Goal: Complete application form

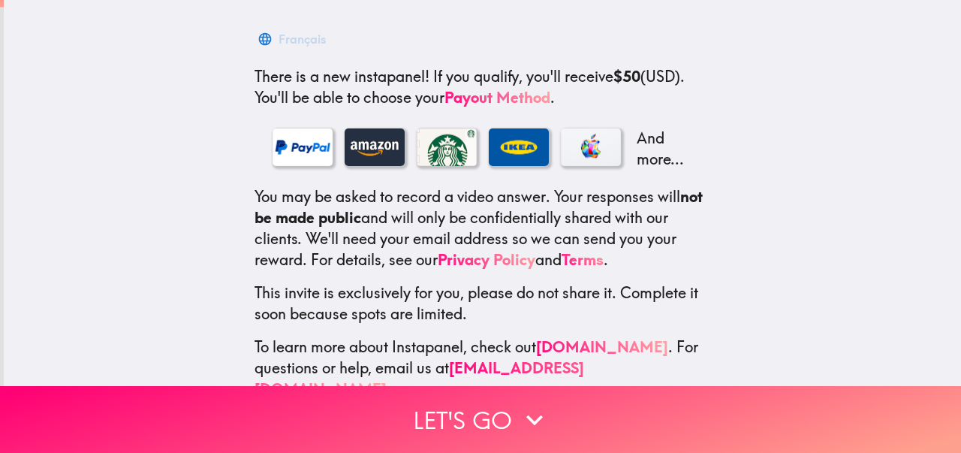
scroll to position [247, 0]
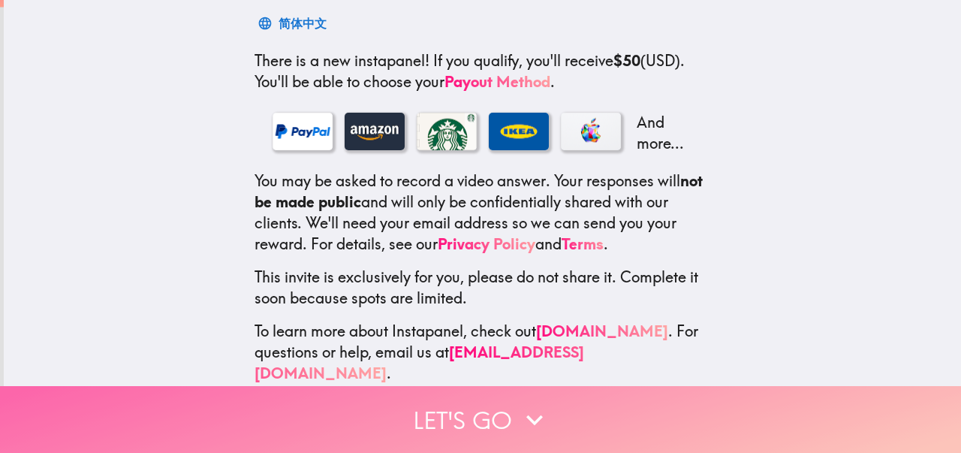
click at [459, 413] on button "Let's go" at bounding box center [480, 419] width 961 height 67
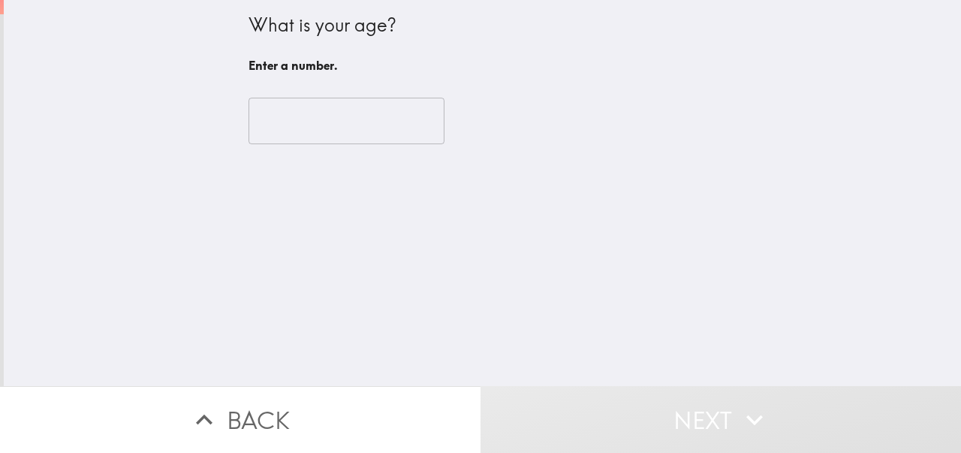
click at [332, 127] on input "number" at bounding box center [346, 121] width 196 height 47
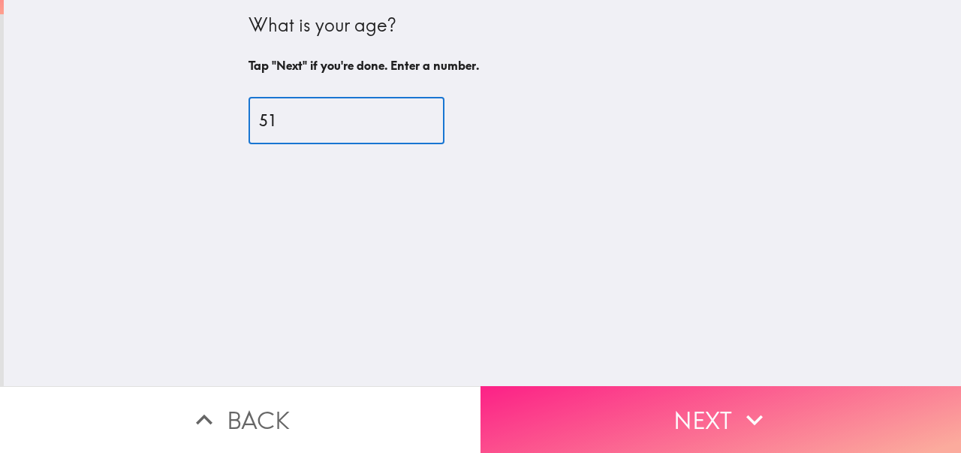
type input "51"
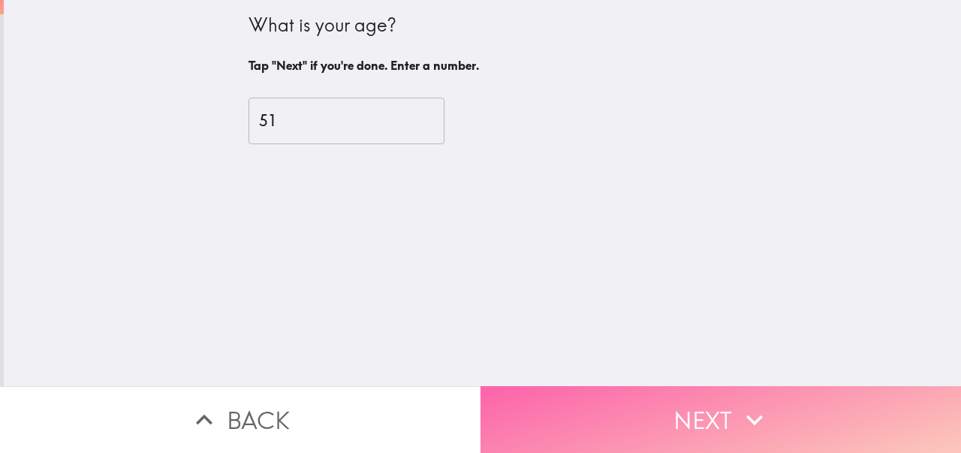
click at [708, 421] on button "Next" at bounding box center [720, 419] width 480 height 67
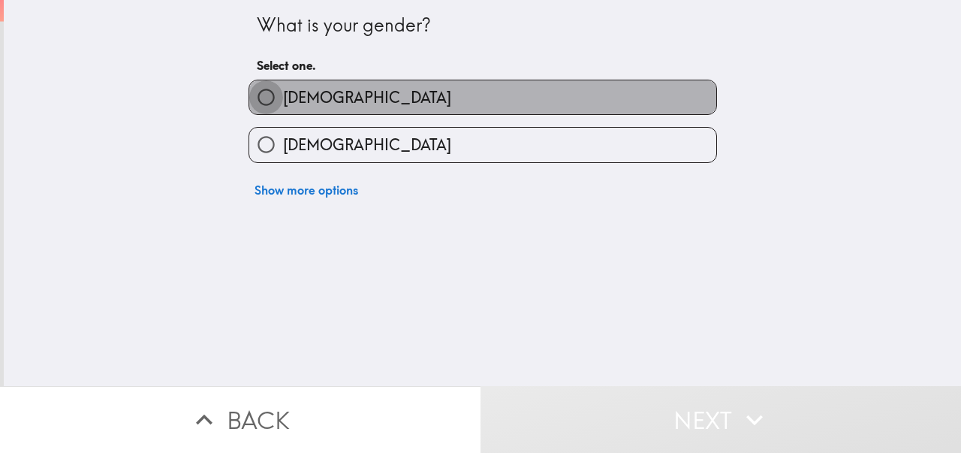
drag, startPoint x: 270, startPoint y: 97, endPoint x: 272, endPoint y: 89, distance: 7.7
click at [270, 97] on input "[DEMOGRAPHIC_DATA]" at bounding box center [266, 97] width 34 height 34
radio input "true"
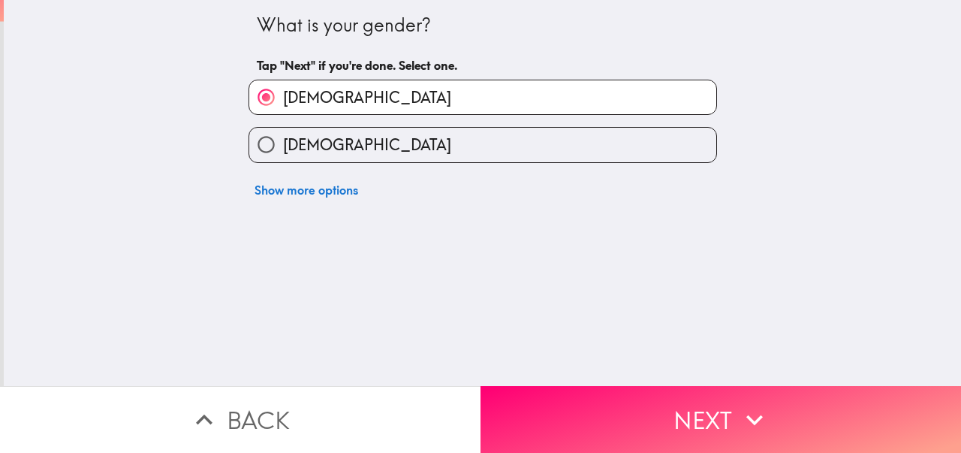
click at [665, 426] on button "Next" at bounding box center [720, 419] width 480 height 67
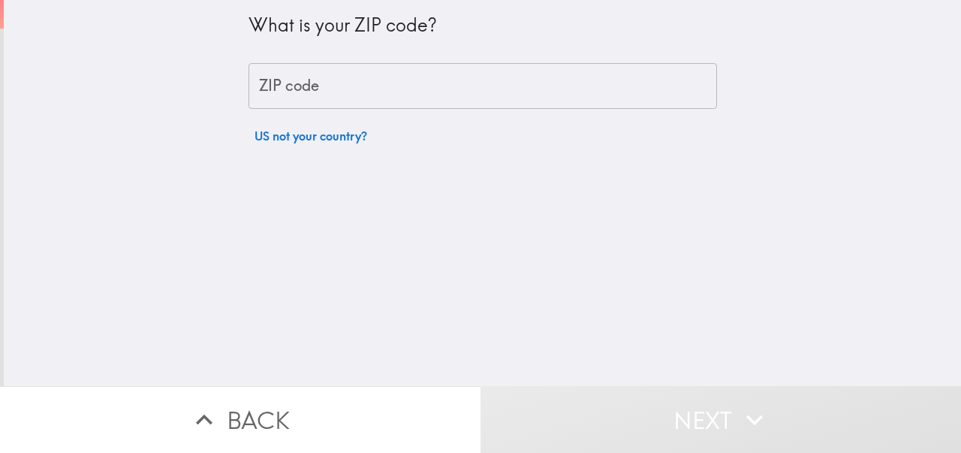
click at [312, 96] on input "ZIP code" at bounding box center [482, 86] width 468 height 47
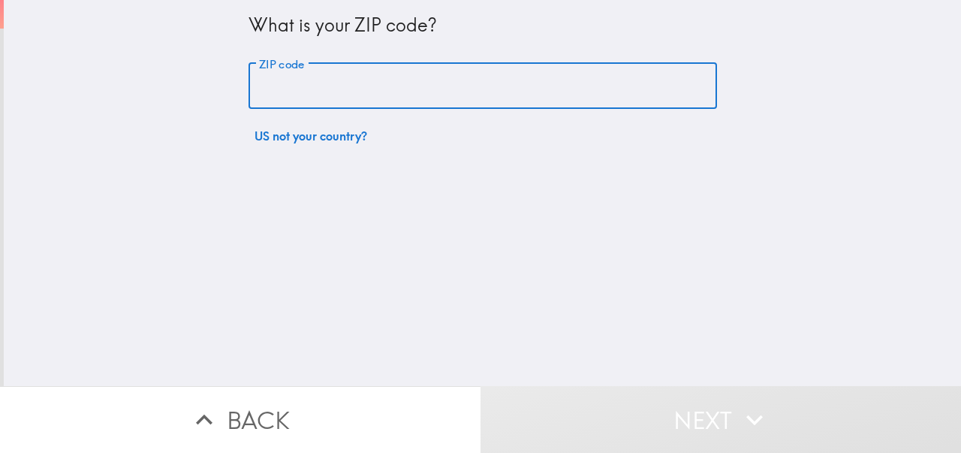
type input "07508"
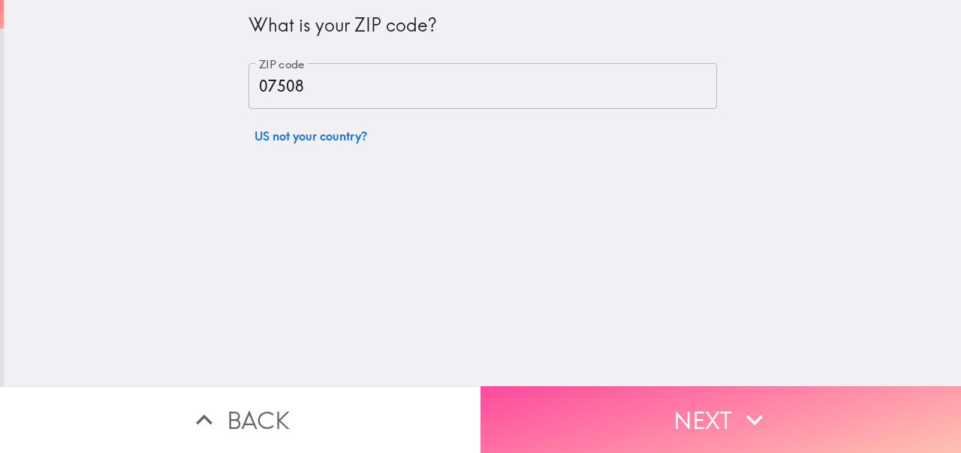
click at [646, 398] on button "Next" at bounding box center [720, 419] width 480 height 67
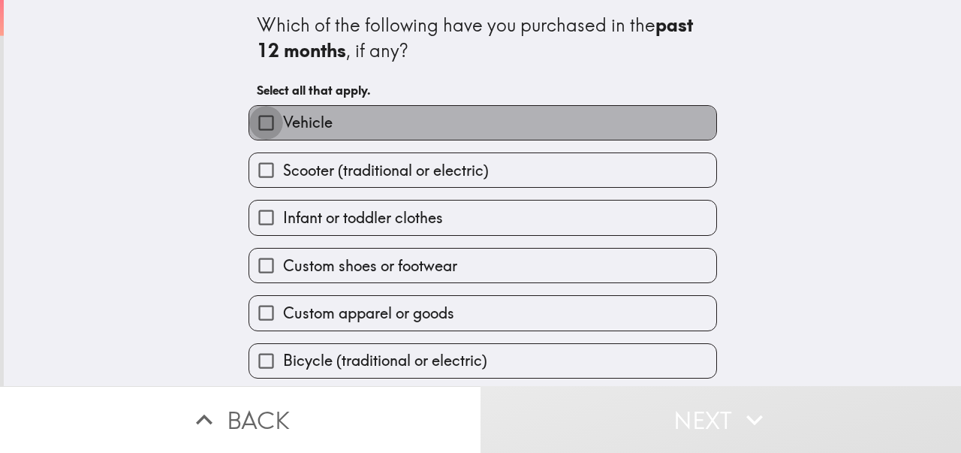
click at [263, 125] on input "Vehicle" at bounding box center [266, 123] width 34 height 34
checkbox input "true"
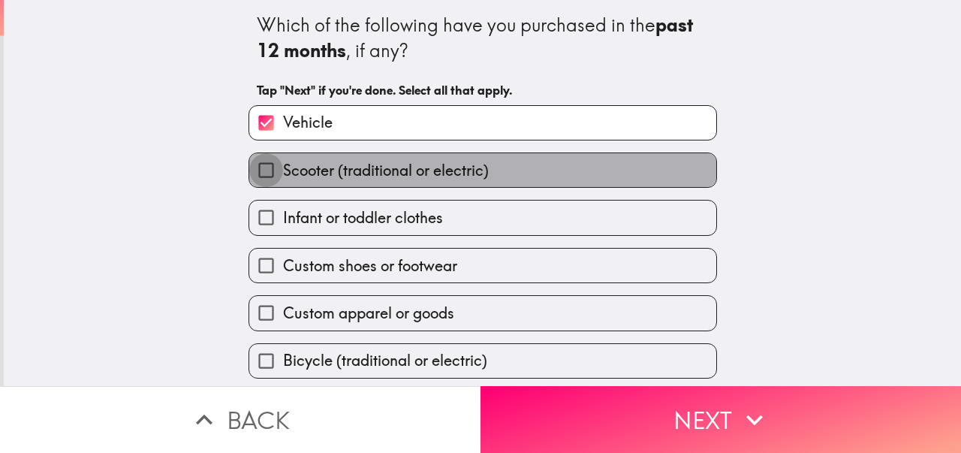
click at [267, 167] on input "Scooter (traditional or electric)" at bounding box center [266, 170] width 34 height 34
checkbox input "true"
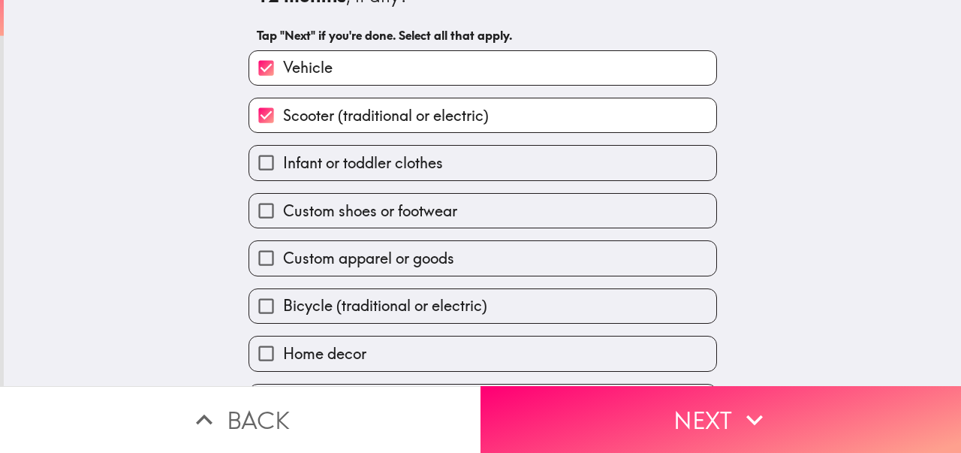
scroll to position [90, 0]
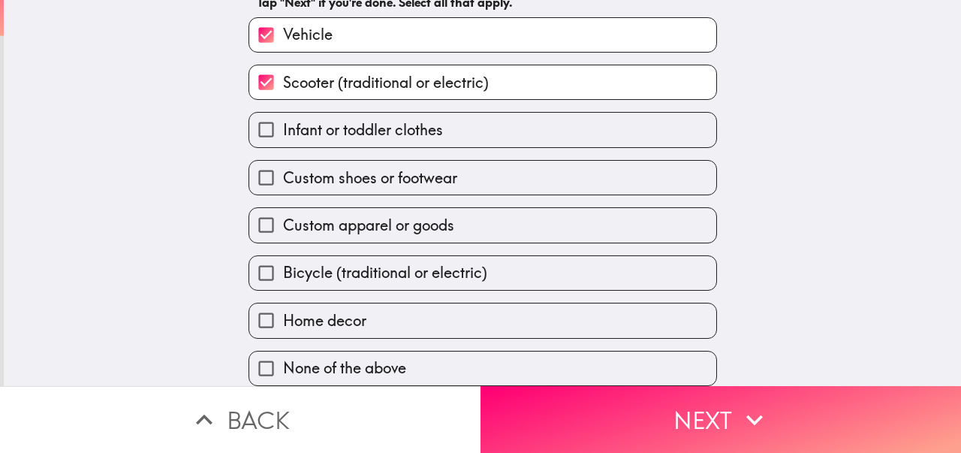
click at [267, 131] on input "Infant or toddler clothes" at bounding box center [266, 130] width 34 height 34
checkbox input "true"
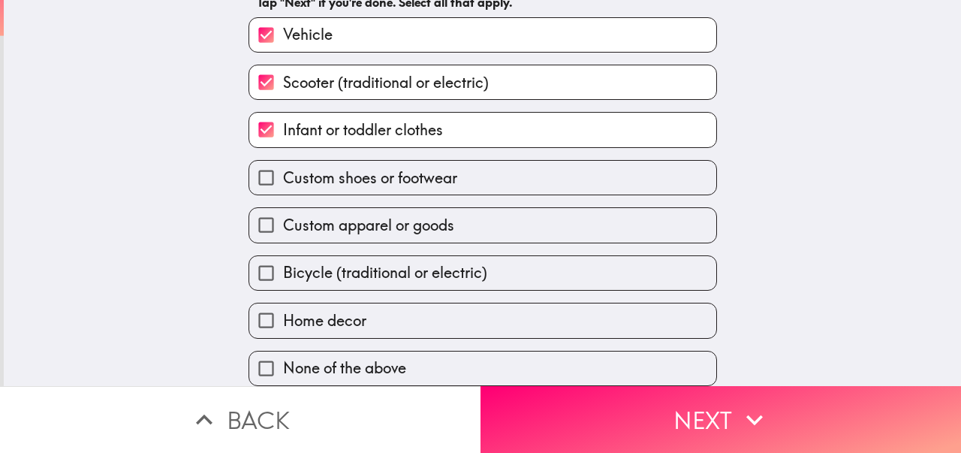
click at [265, 169] on input "Custom shoes or footwear" at bounding box center [266, 178] width 34 height 34
checkbox input "true"
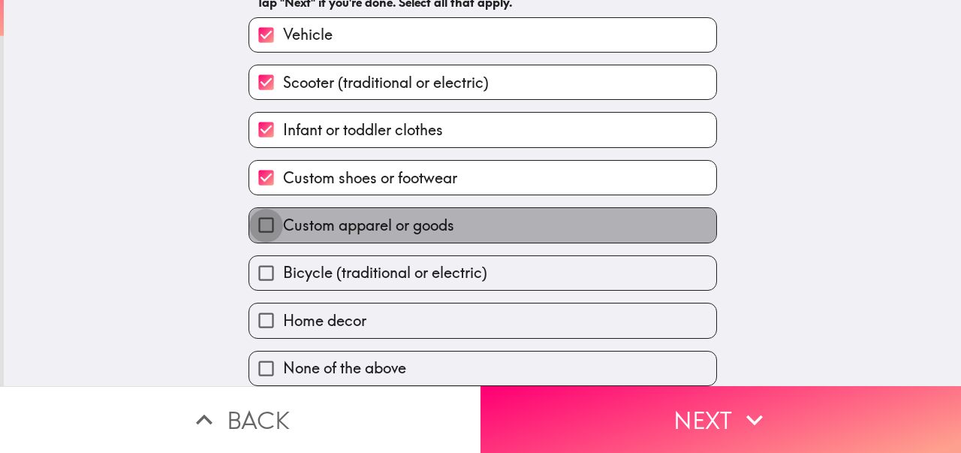
click at [265, 214] on input "Custom apparel or goods" at bounding box center [266, 225] width 34 height 34
checkbox input "true"
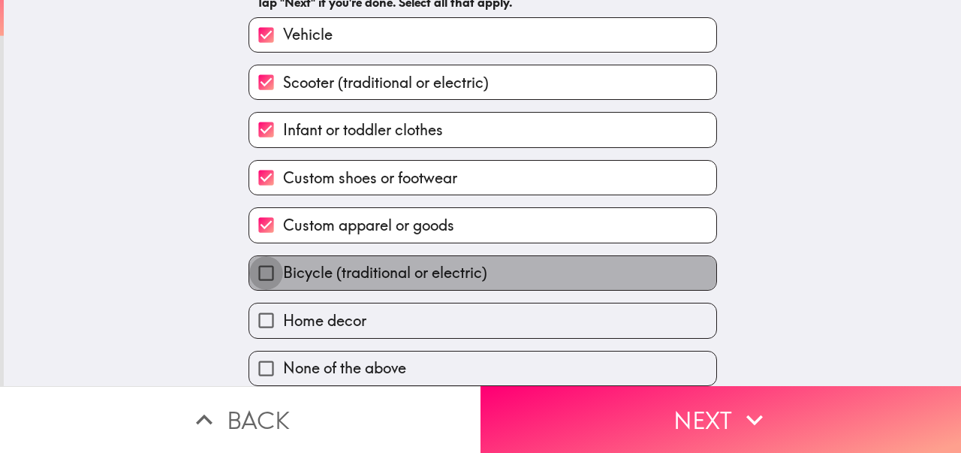
click at [260, 269] on input "Bicycle (traditional or electric)" at bounding box center [266, 273] width 34 height 34
checkbox input "true"
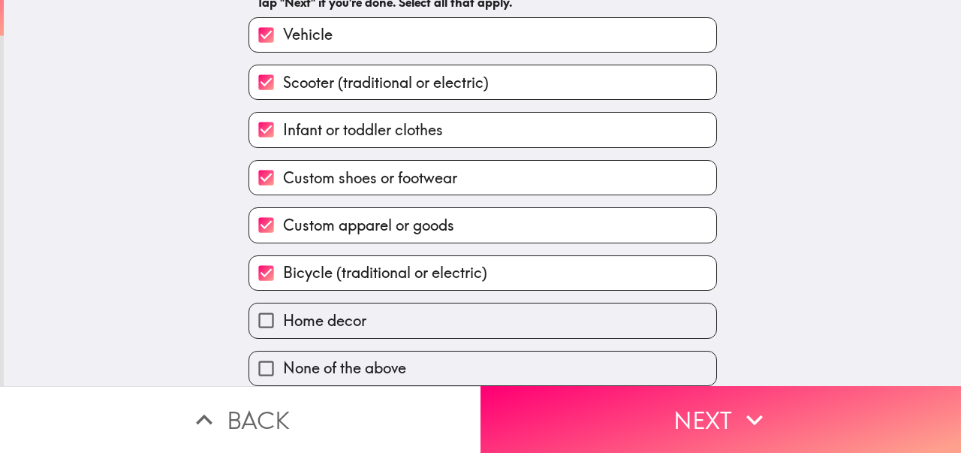
click at [266, 315] on input "Home decor" at bounding box center [266, 320] width 34 height 34
checkbox input "true"
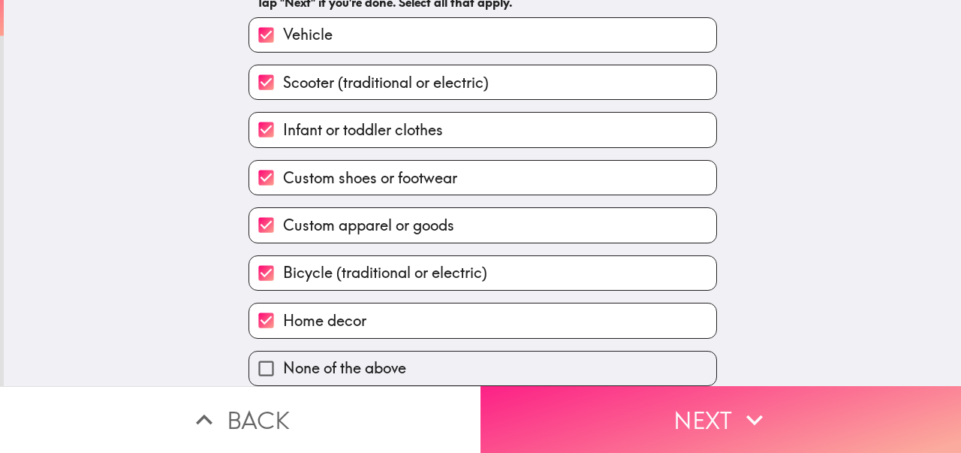
click at [691, 420] on button "Next" at bounding box center [720, 419] width 480 height 67
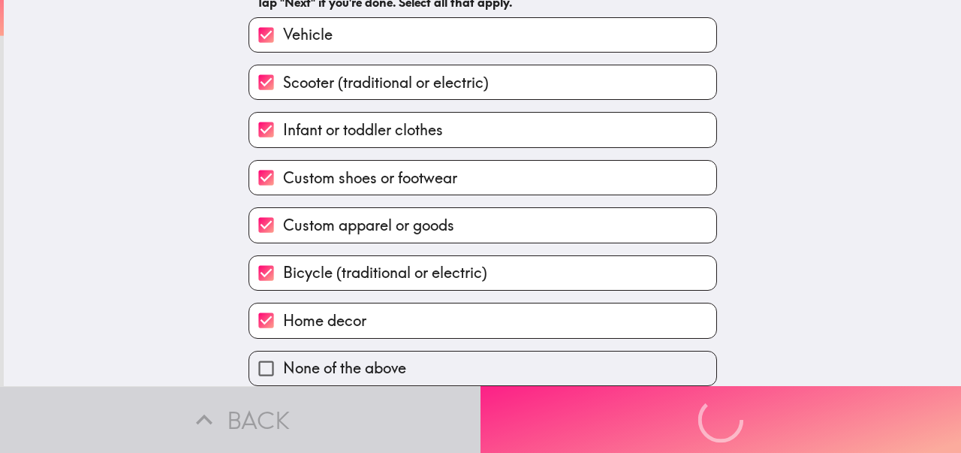
scroll to position [0, 0]
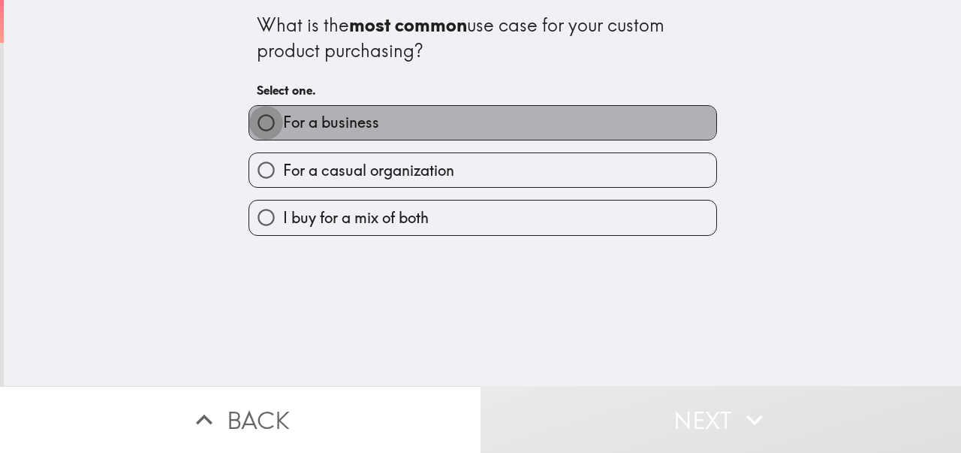
click at [264, 122] on input "For a business" at bounding box center [266, 123] width 34 height 34
radio input "true"
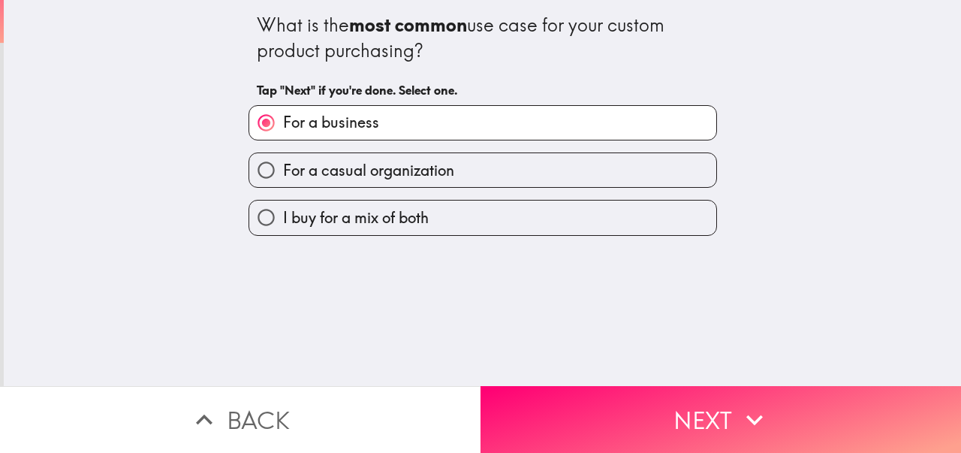
click at [650, 417] on button "Next" at bounding box center [720, 419] width 480 height 67
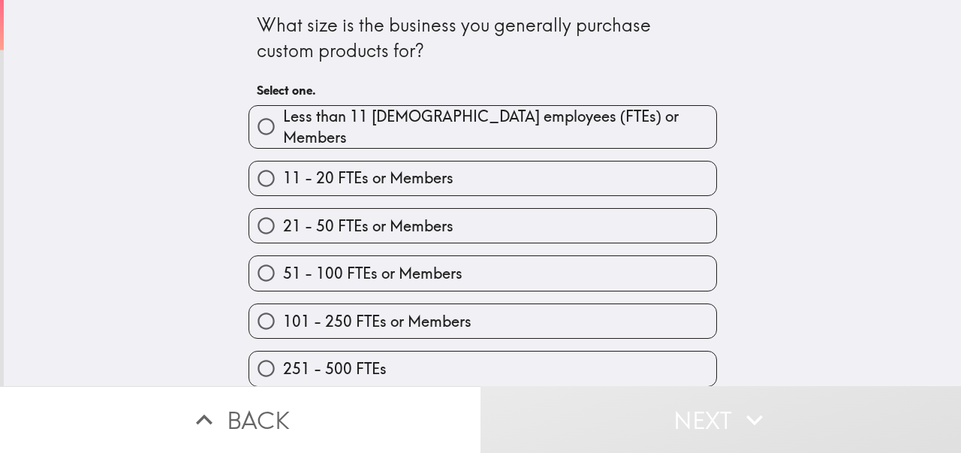
click at [263, 167] on input "11 - 20 FTEs or Members" at bounding box center [266, 178] width 34 height 34
radio input "true"
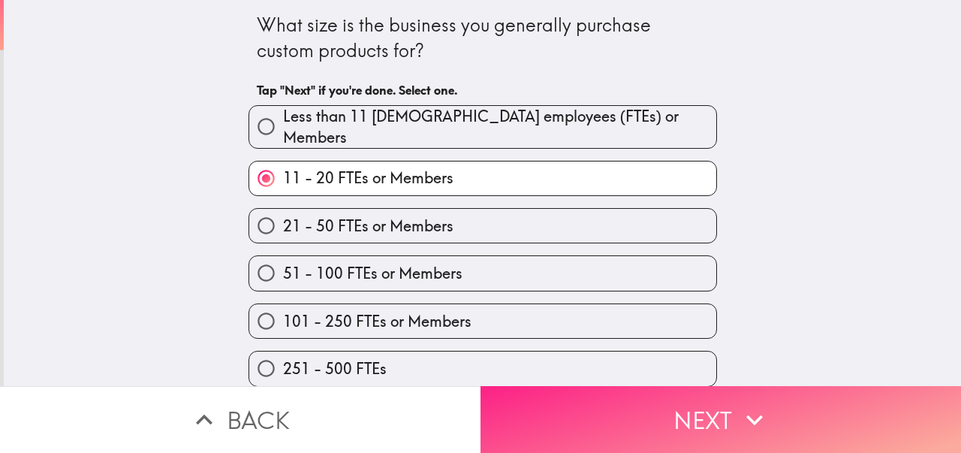
click at [661, 411] on button "Next" at bounding box center [720, 419] width 480 height 67
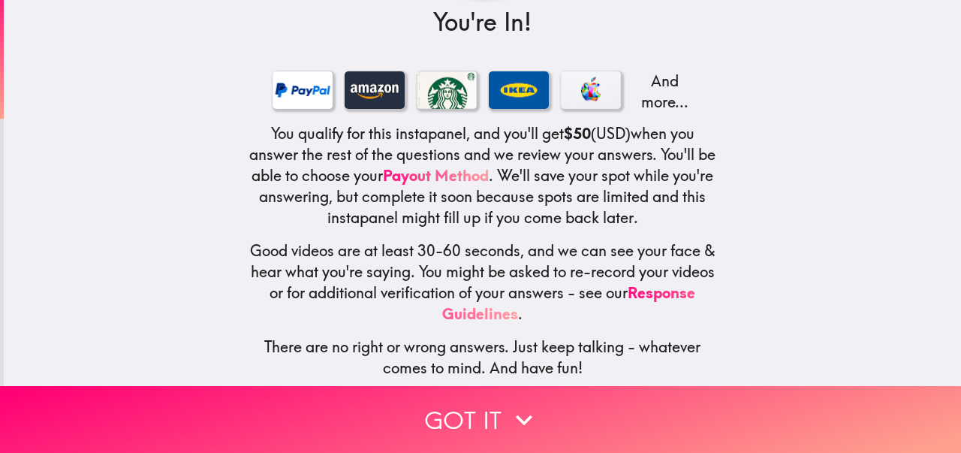
scroll to position [215, 0]
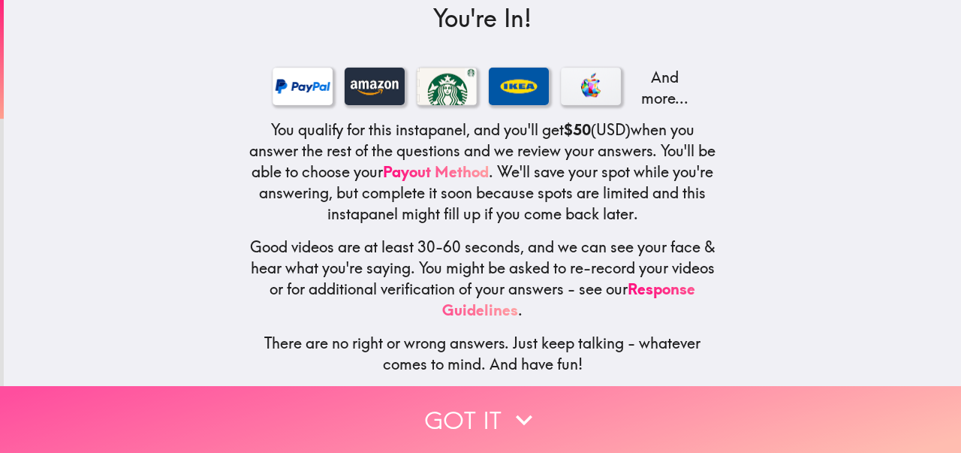
click at [476, 414] on button "Got it" at bounding box center [480, 419] width 961 height 67
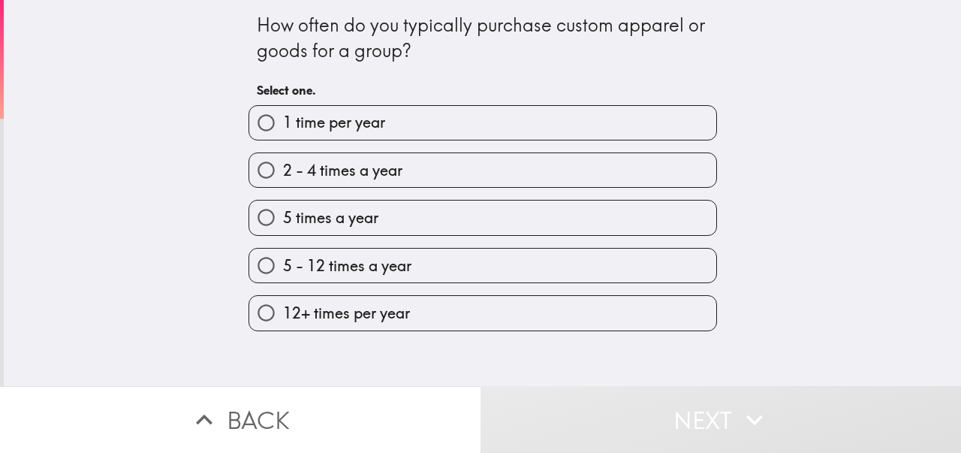
click at [267, 265] on input "5 - 12 times a year" at bounding box center [266, 265] width 34 height 34
radio input "true"
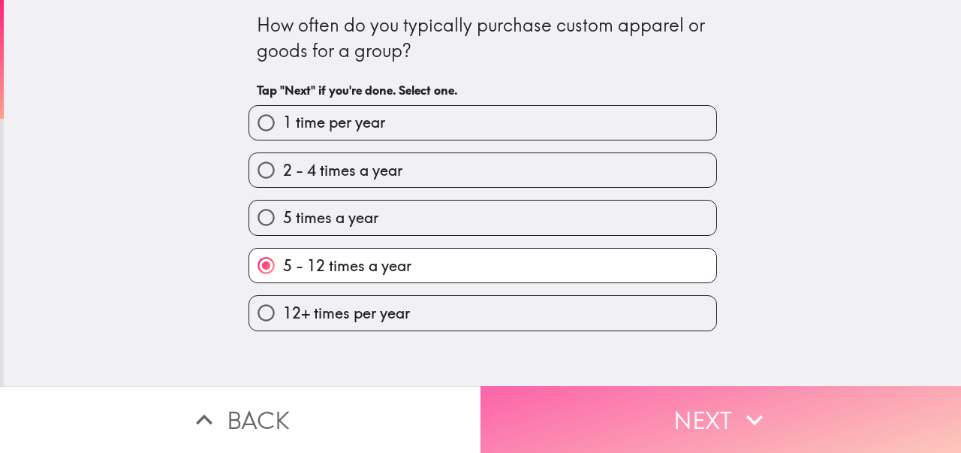
click at [712, 428] on button "Next" at bounding box center [720, 419] width 480 height 67
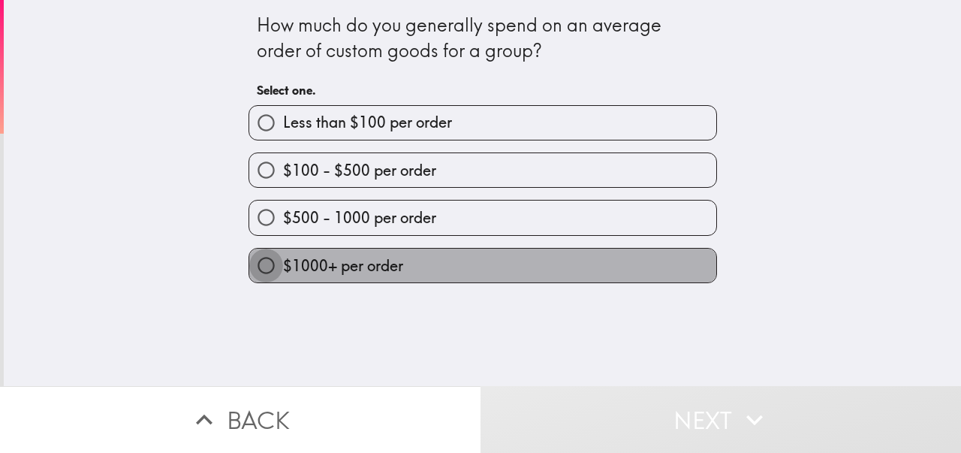
click at [270, 269] on input "$1000+ per order" at bounding box center [266, 265] width 34 height 34
radio input "true"
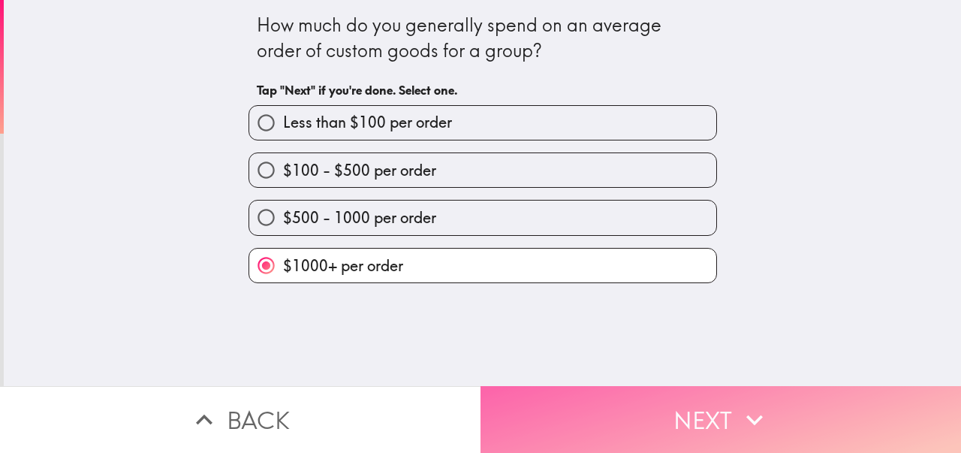
click at [708, 405] on button "Next" at bounding box center [720, 419] width 480 height 67
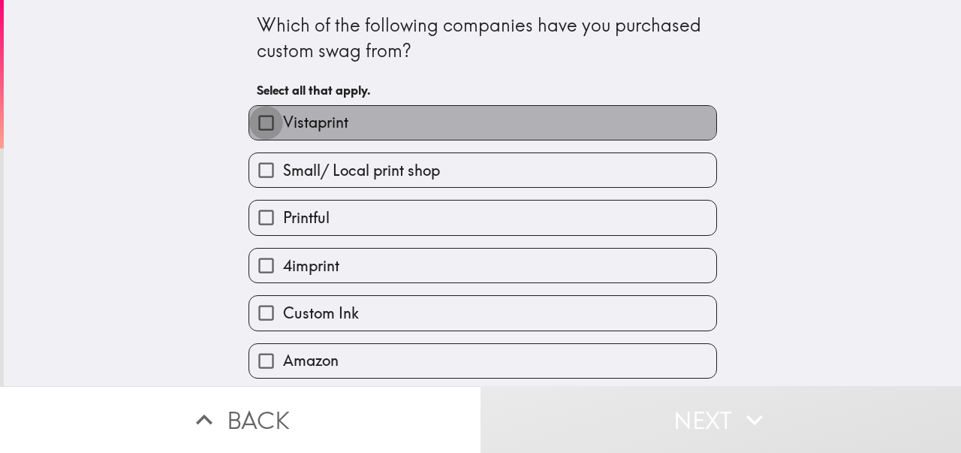
click at [266, 122] on input "Vistaprint" at bounding box center [266, 123] width 34 height 34
checkbox input "true"
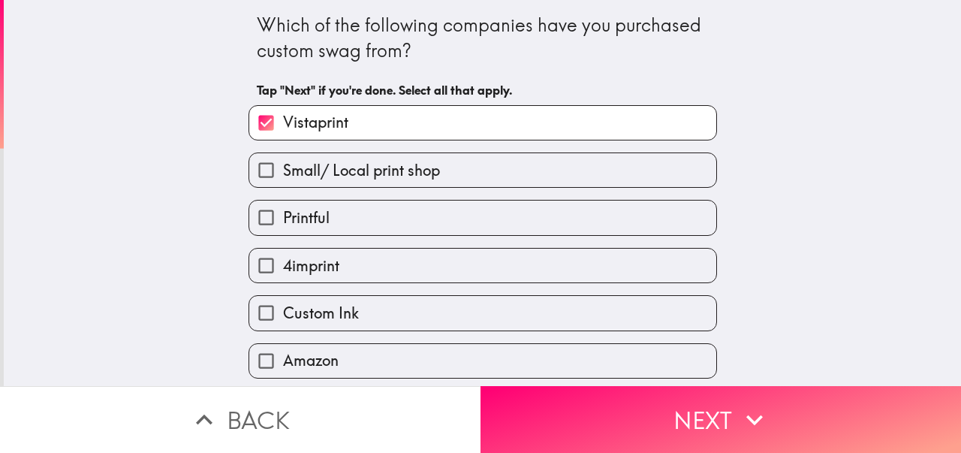
click at [264, 171] on input "Small/ Local print shop" at bounding box center [266, 170] width 34 height 34
checkbox input "true"
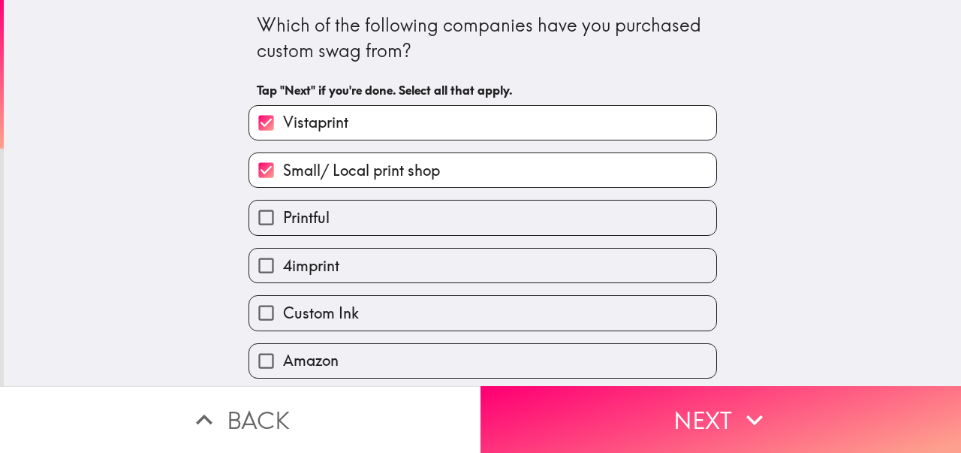
click at [261, 263] on input "4imprint" at bounding box center [266, 265] width 34 height 34
checkbox input "true"
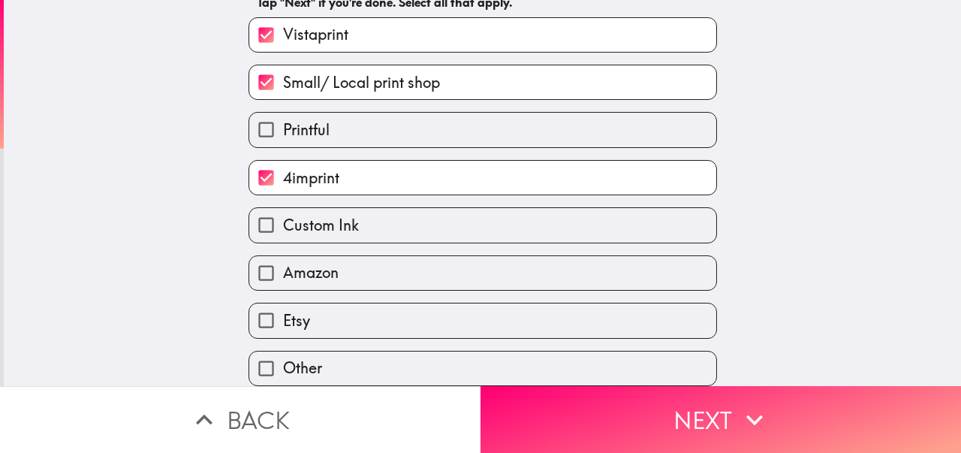
scroll to position [85, 0]
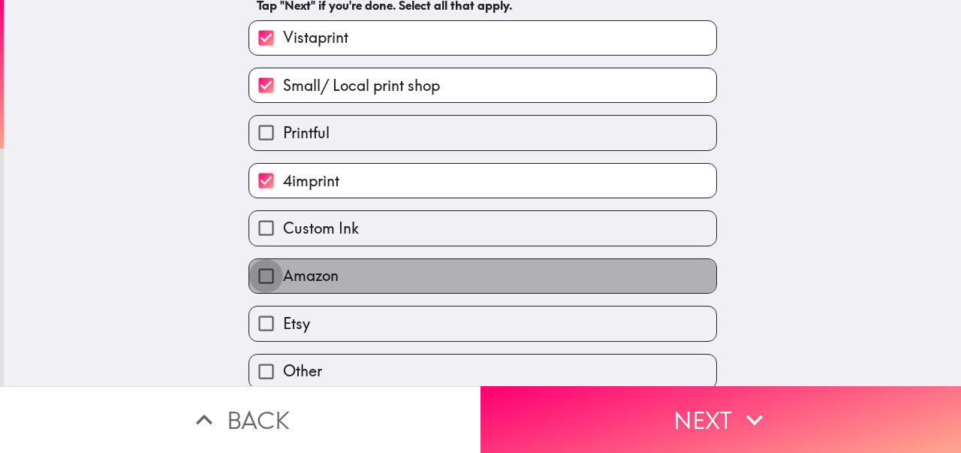
click at [264, 273] on input "Amazon" at bounding box center [266, 276] width 34 height 34
checkbox input "true"
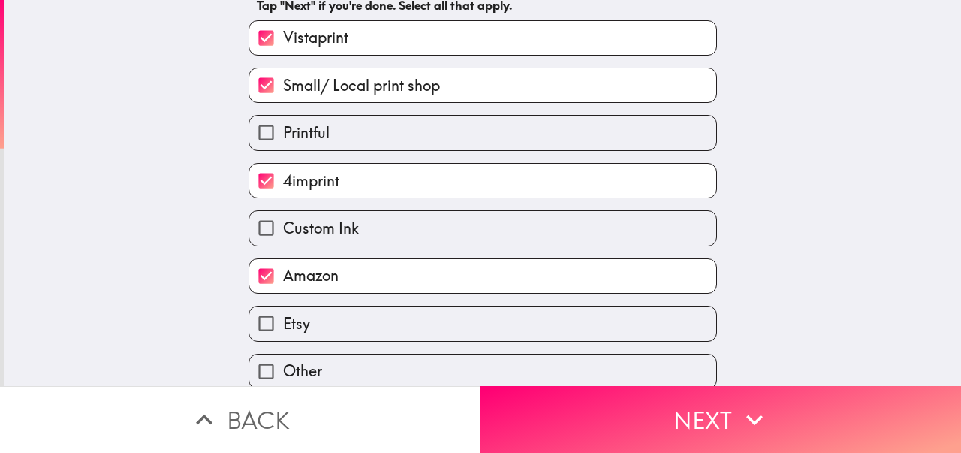
click at [268, 229] on input "Custom Ink" at bounding box center [266, 228] width 34 height 34
checkbox input "true"
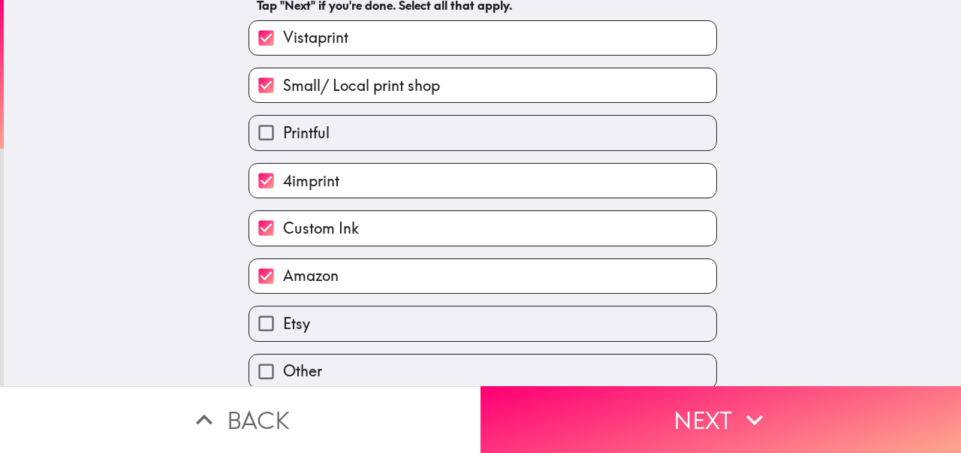
scroll to position [90, 0]
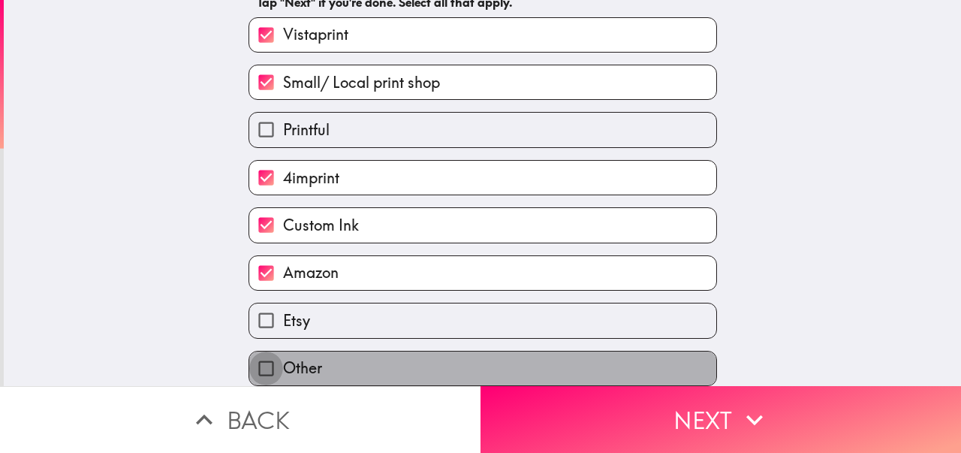
click at [268, 367] on input "Other" at bounding box center [266, 368] width 34 height 34
checkbox input "true"
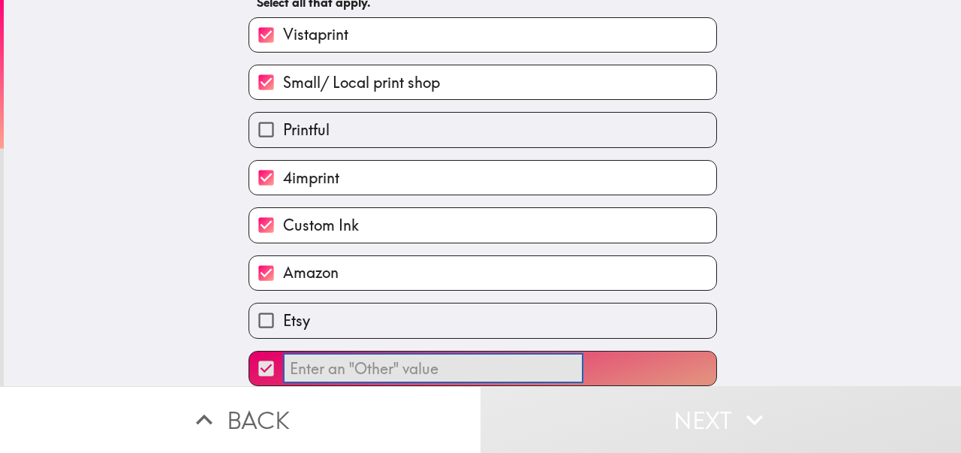
click at [353, 372] on input "​" at bounding box center [433, 368] width 300 height 29
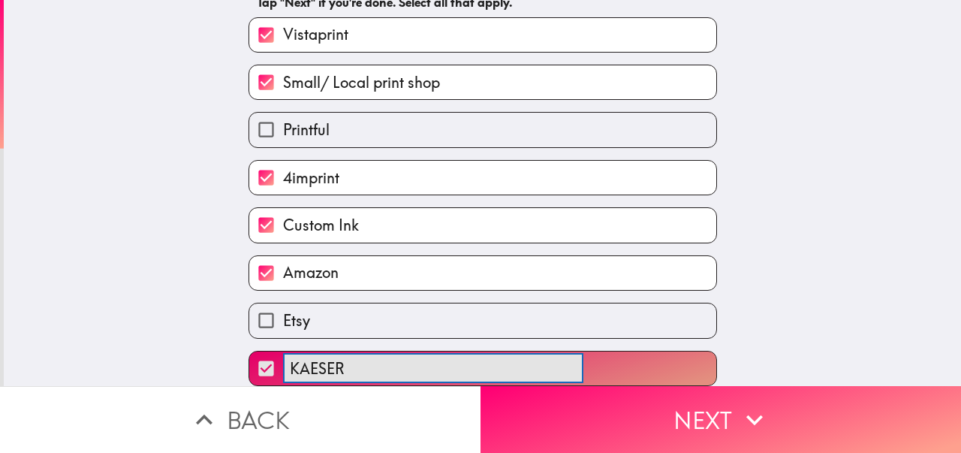
click at [249, 351] on button "KAESER ​" at bounding box center [482, 368] width 467 height 34
click at [249, 351] on button "KAESER AND ​" at bounding box center [482, 368] width 467 height 34
type input "[PERSON_NAME] AND [PERSON_NAME]"
click at [263, 314] on input "Etsy" at bounding box center [266, 320] width 34 height 34
checkbox input "true"
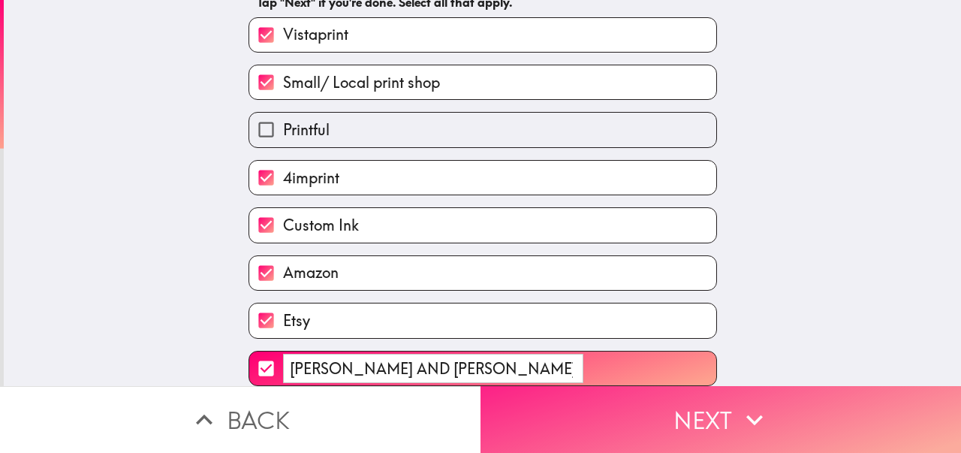
click at [702, 419] on button "Next" at bounding box center [720, 419] width 480 height 67
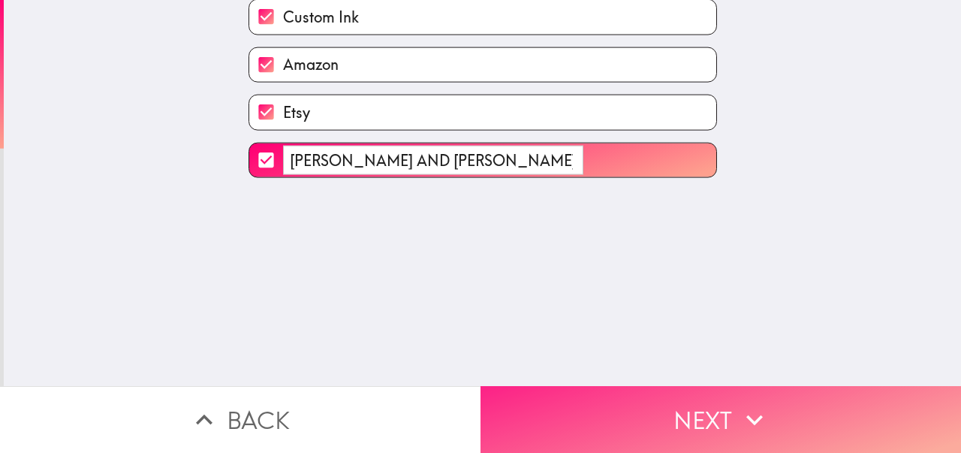
scroll to position [0, 0]
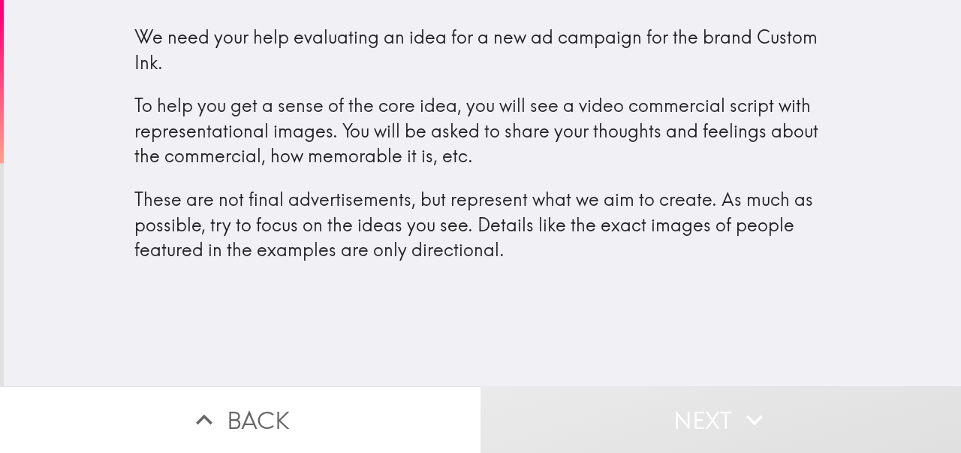
click at [413, 347] on div "We need your help evaluating an idea for a new ad campaign for the brand Custom…" at bounding box center [482, 193] width 957 height 386
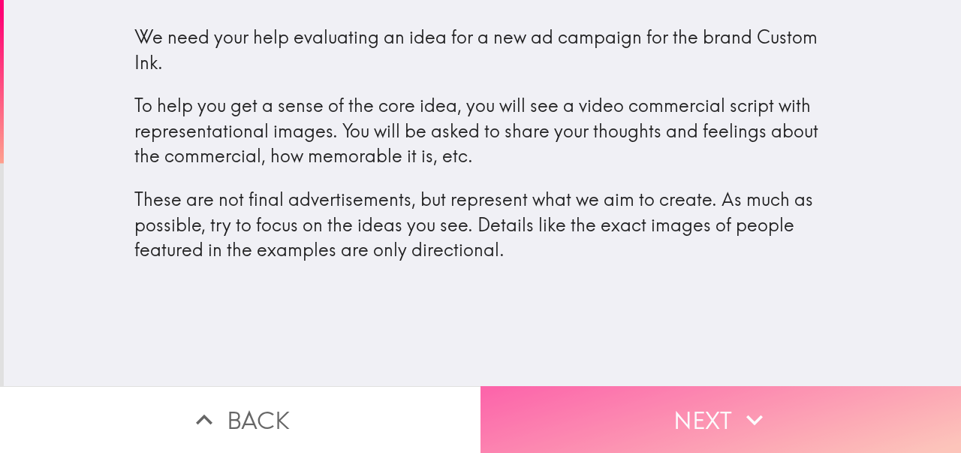
drag, startPoint x: 636, startPoint y: 412, endPoint x: 646, endPoint y: 413, distance: 9.8
click at [637, 412] on button "Next" at bounding box center [720, 419] width 480 height 67
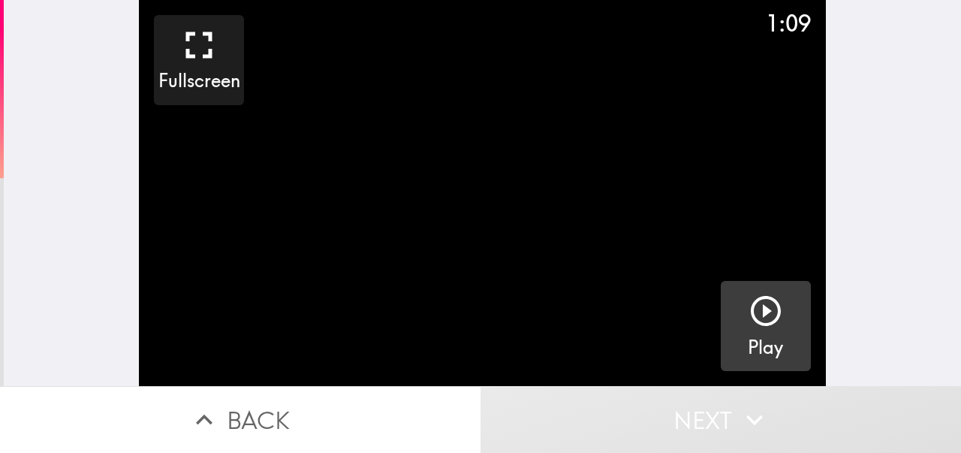
click at [760, 317] on icon "button" at bounding box center [766, 311] width 36 height 36
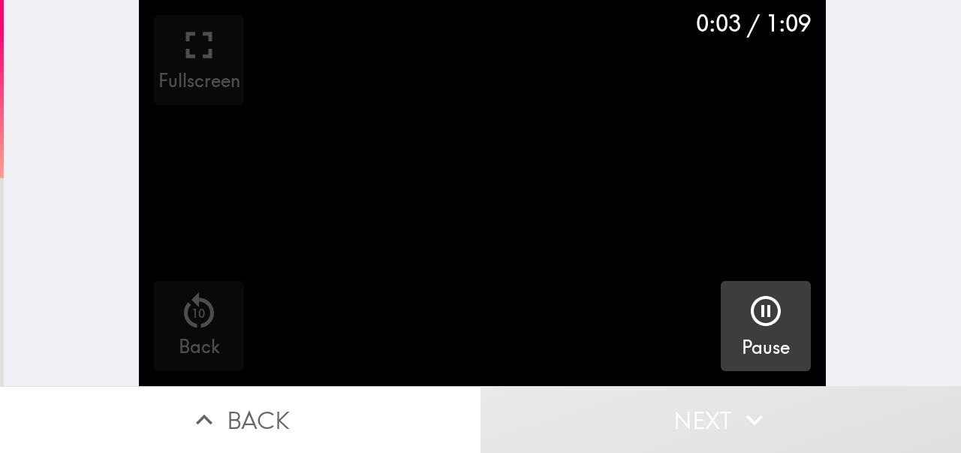
click at [765, 315] on icon "button" at bounding box center [766, 311] width 36 height 36
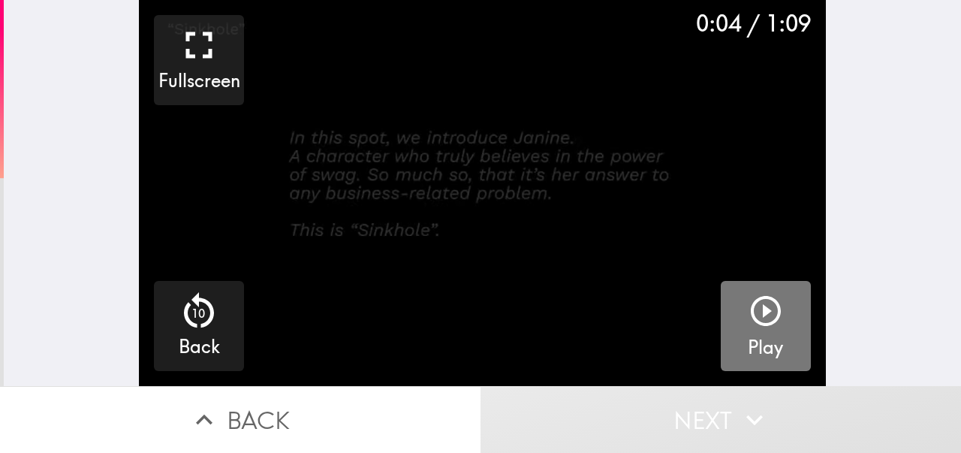
click at [772, 307] on icon "button" at bounding box center [766, 311] width 36 height 36
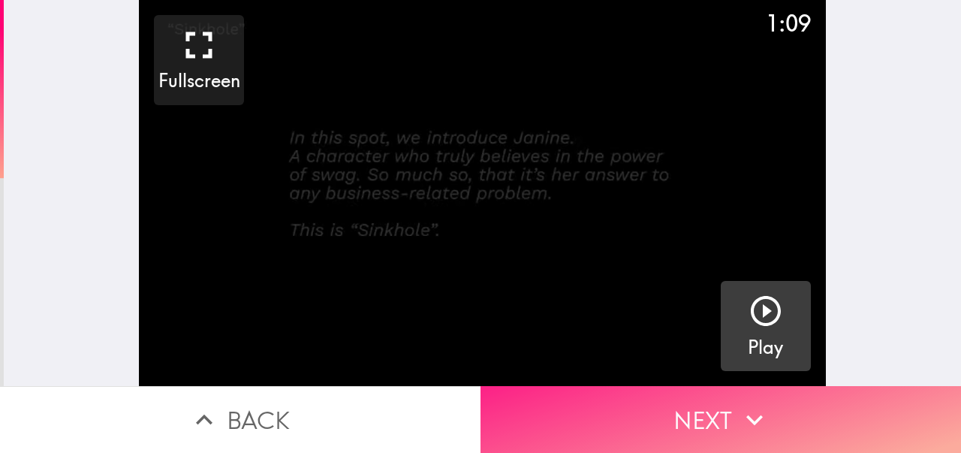
click at [711, 416] on button "Next" at bounding box center [720, 419] width 480 height 67
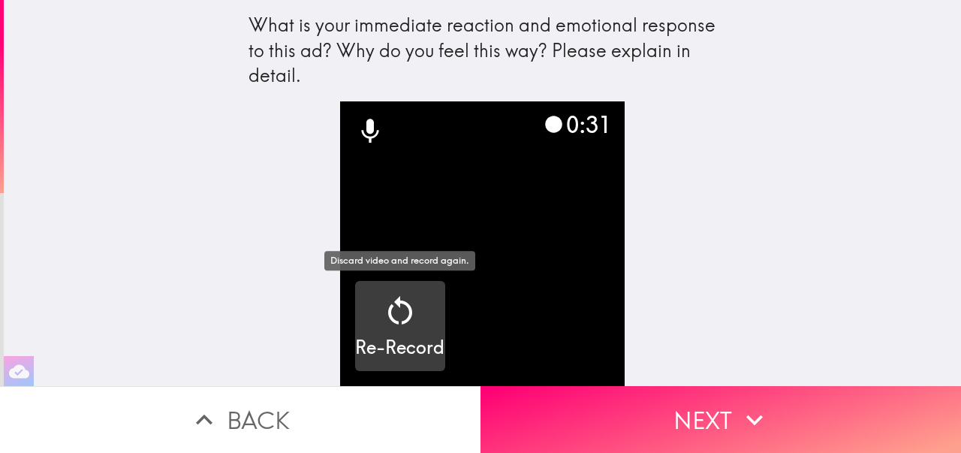
click at [402, 307] on icon "button" at bounding box center [400, 311] width 36 height 36
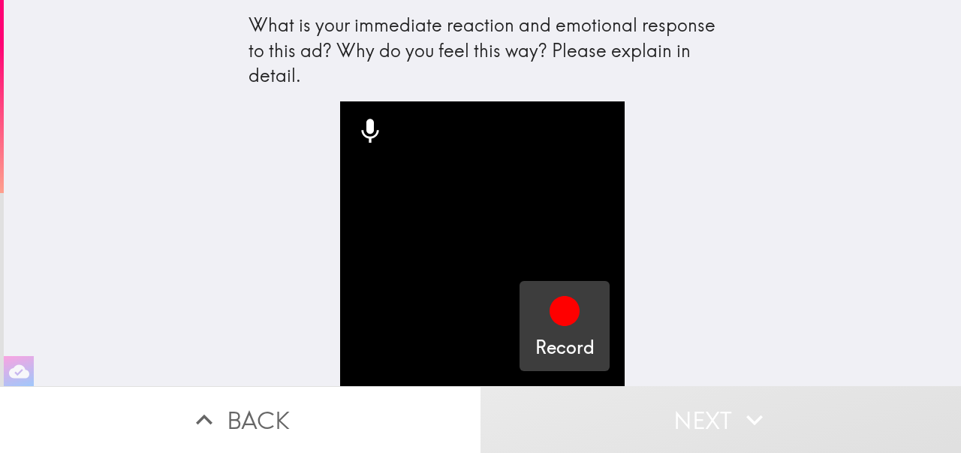
click at [574, 317] on icon "button" at bounding box center [565, 311] width 30 height 30
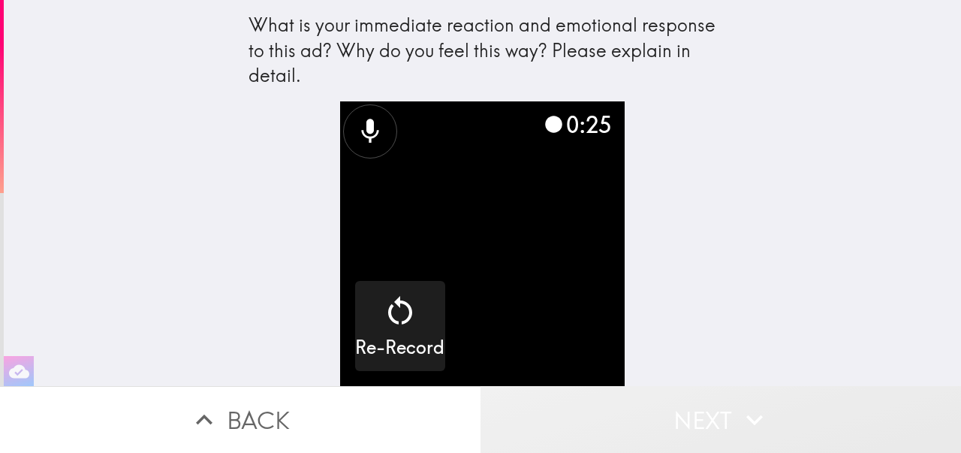
click at [685, 424] on button "Next" at bounding box center [720, 419] width 480 height 67
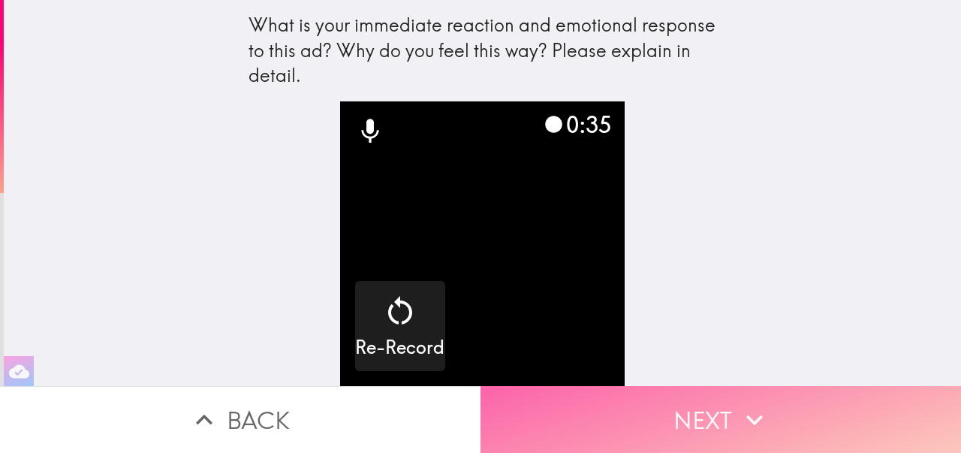
click at [651, 435] on button "Next" at bounding box center [720, 419] width 480 height 67
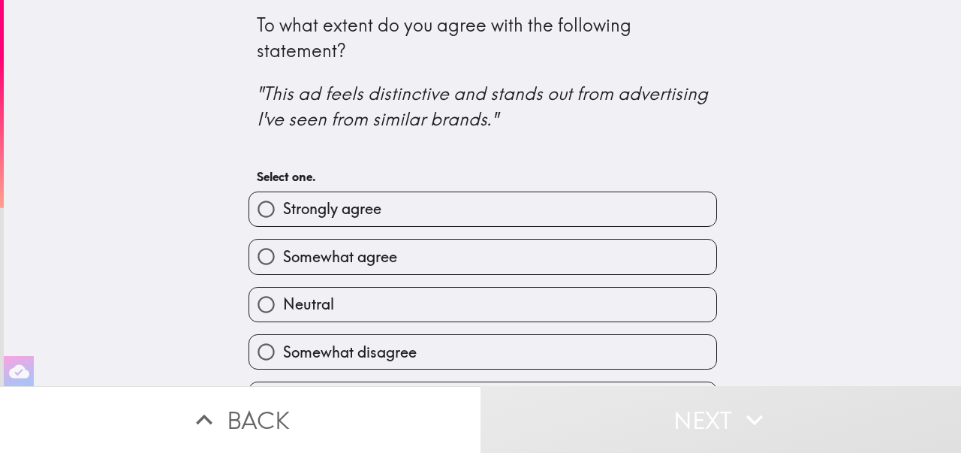
click at [275, 210] on input "Strongly agree" at bounding box center [266, 209] width 34 height 34
radio input "true"
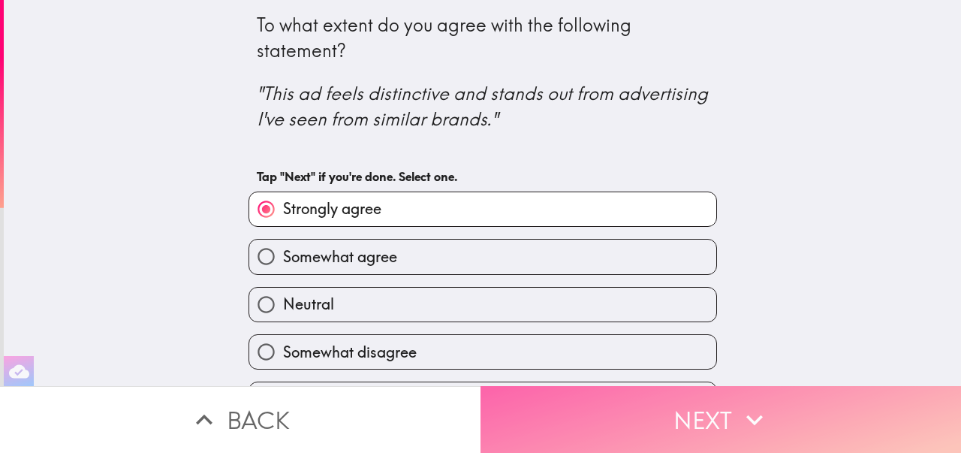
click at [738, 426] on icon "button" at bounding box center [754, 419] width 33 height 33
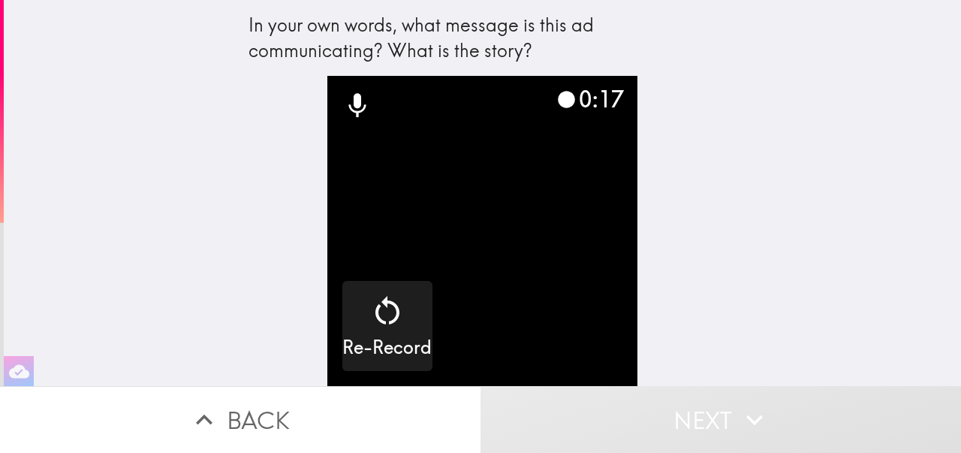
click at [770, 429] on icon "button" at bounding box center [754, 419] width 33 height 33
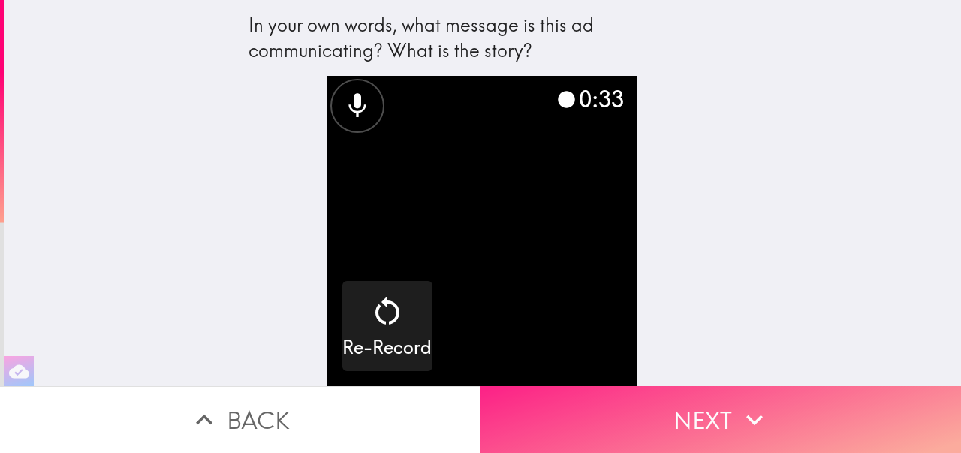
click at [735, 419] on button "Next" at bounding box center [720, 419] width 480 height 67
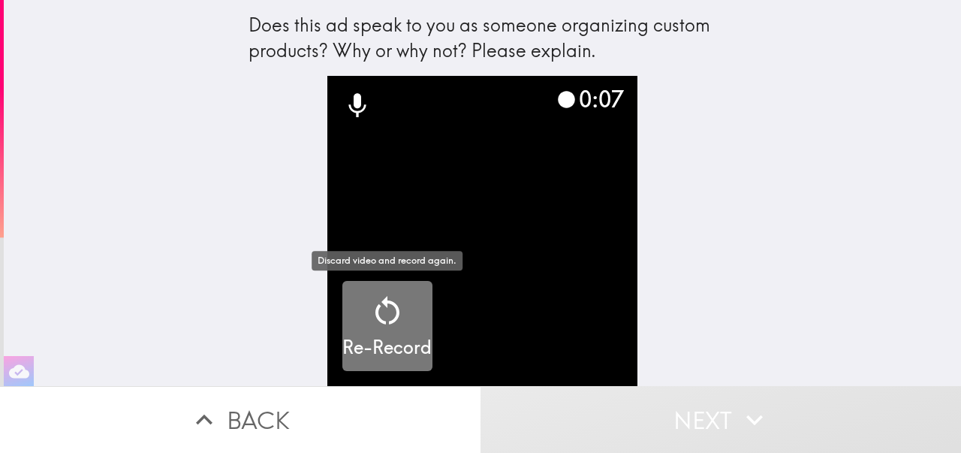
click at [380, 335] on h5 "Re-Record" at bounding box center [386, 348] width 89 height 26
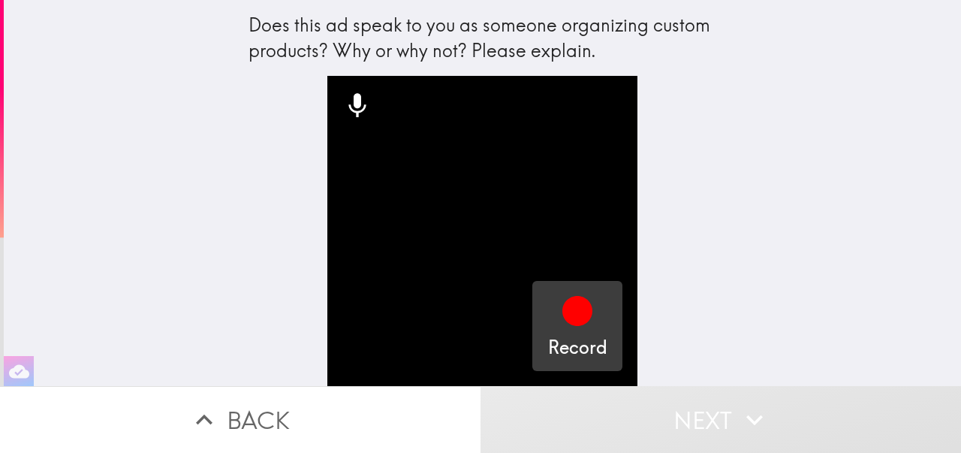
click at [576, 314] on icon "button" at bounding box center [577, 311] width 30 height 30
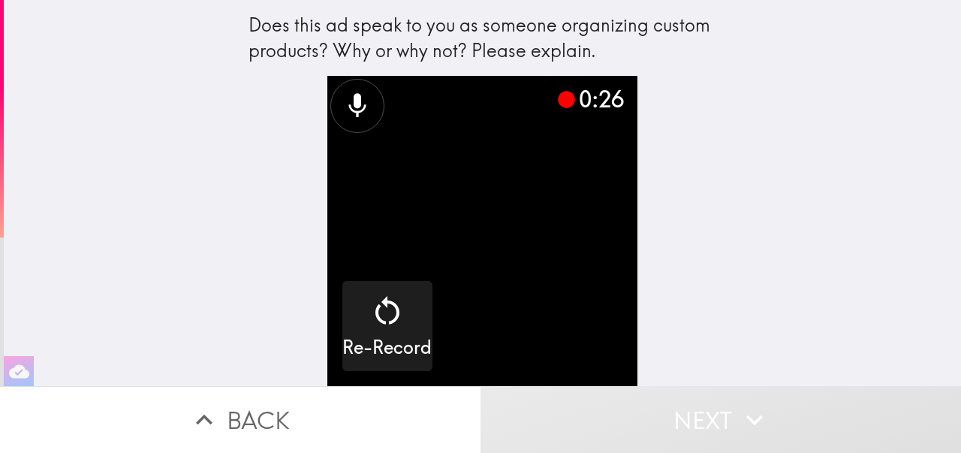
click at [668, 403] on button "Next" at bounding box center [720, 419] width 480 height 67
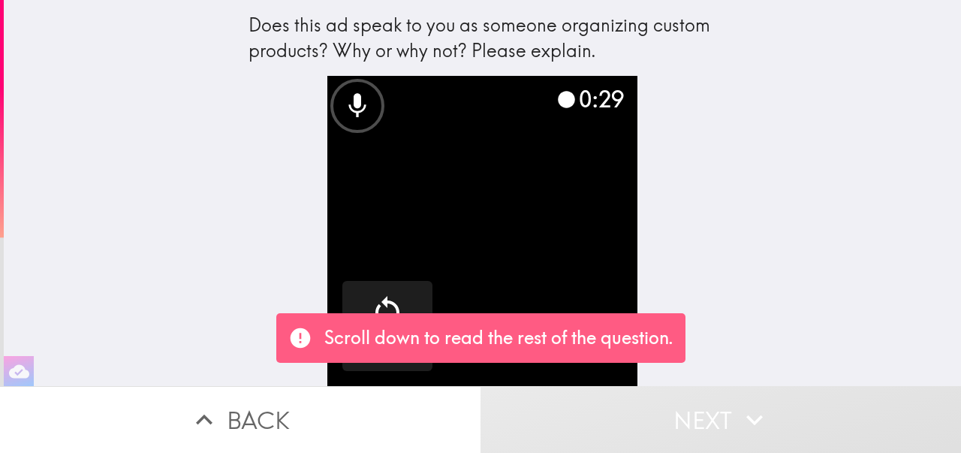
click at [700, 297] on div "0:29 Re-Record" at bounding box center [482, 231] width 480 height 310
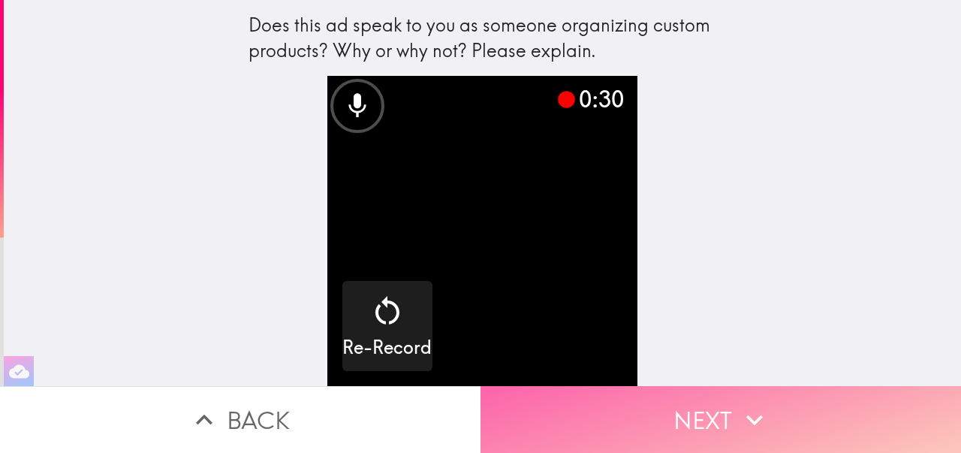
click at [698, 428] on button "Next" at bounding box center [720, 419] width 480 height 67
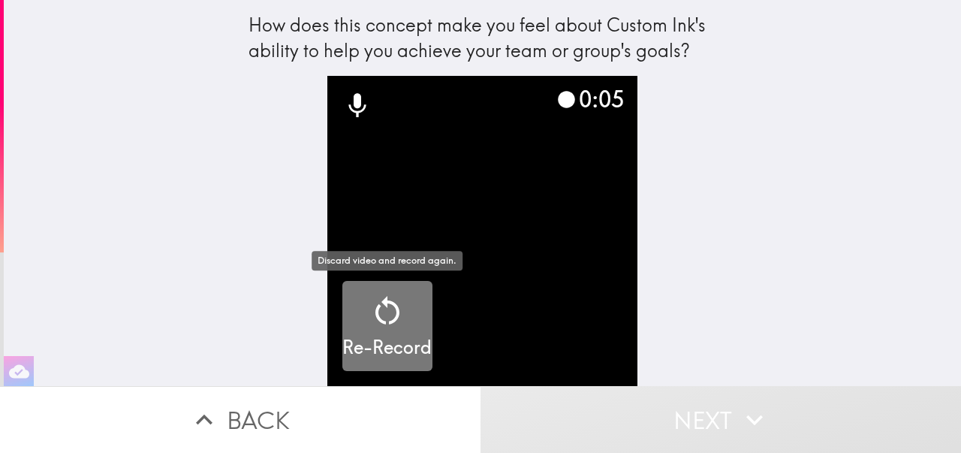
click at [400, 309] on icon "button" at bounding box center [387, 311] width 36 height 36
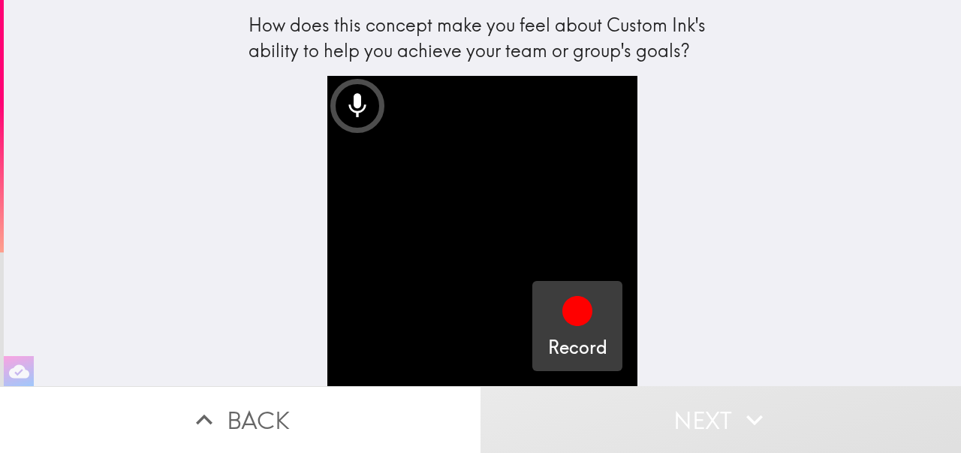
click at [580, 321] on icon "button" at bounding box center [577, 311] width 30 height 30
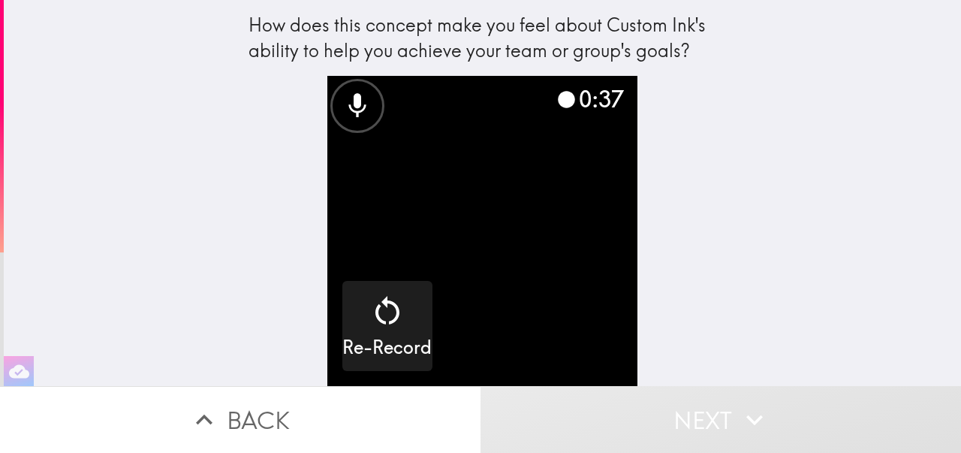
click at [689, 414] on button "Next" at bounding box center [720, 419] width 480 height 67
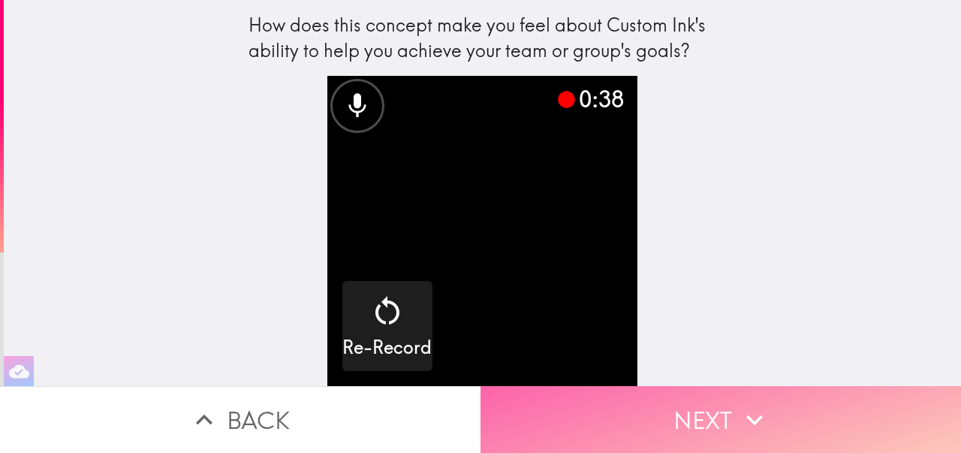
click at [689, 414] on button "Next" at bounding box center [720, 419] width 480 height 67
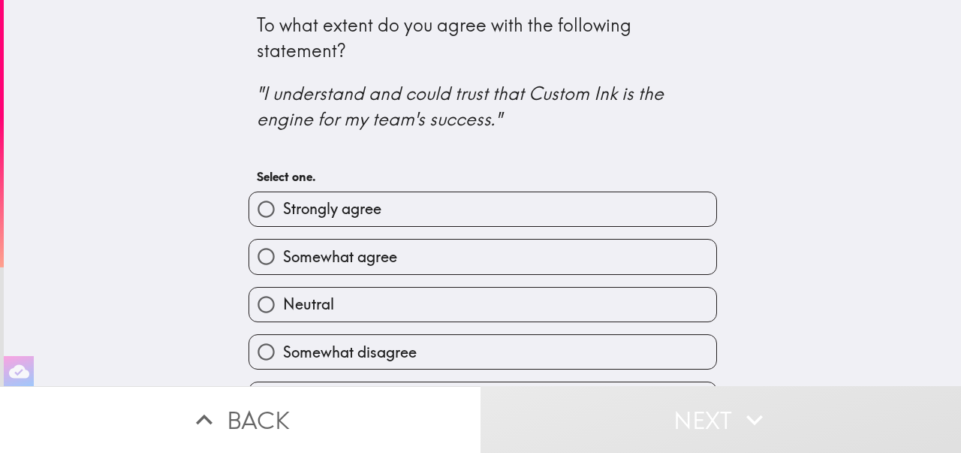
click at [266, 209] on input "Strongly agree" at bounding box center [266, 209] width 34 height 34
radio input "true"
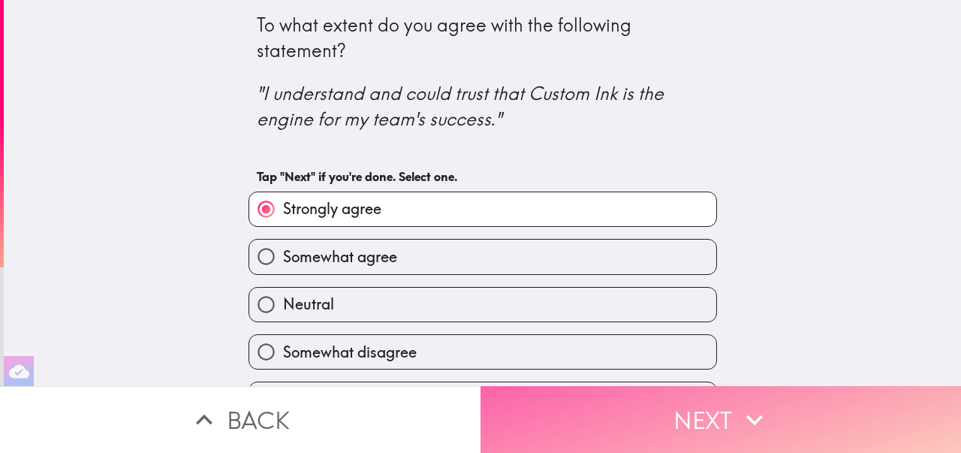
click at [707, 405] on button "Next" at bounding box center [720, 419] width 480 height 67
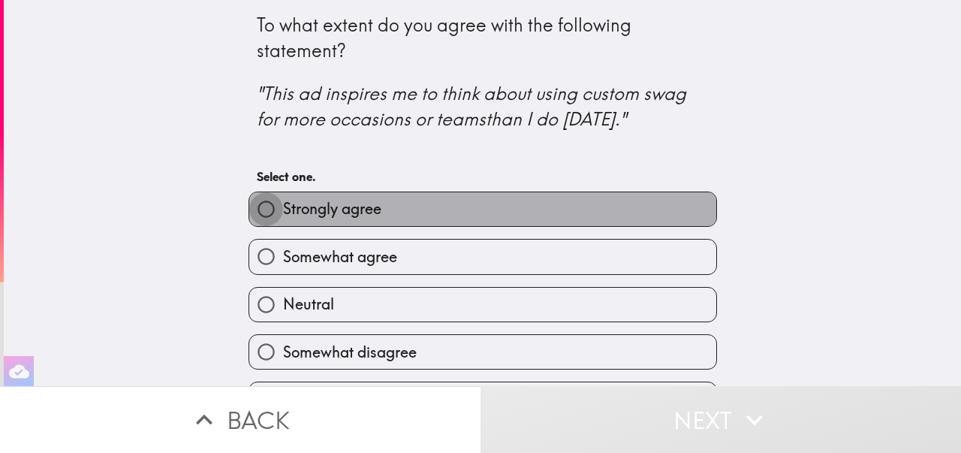
click at [272, 203] on input "Strongly agree" at bounding box center [266, 209] width 34 height 34
radio input "true"
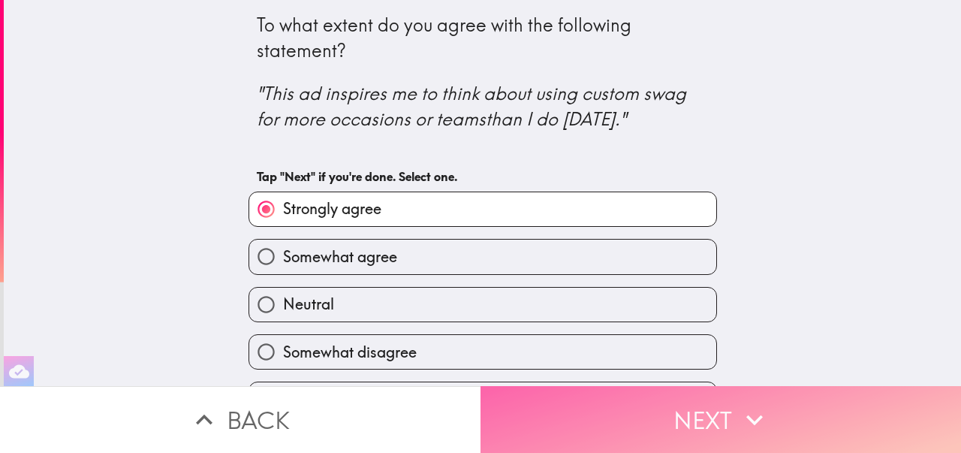
click at [691, 430] on button "Next" at bounding box center [720, 419] width 480 height 67
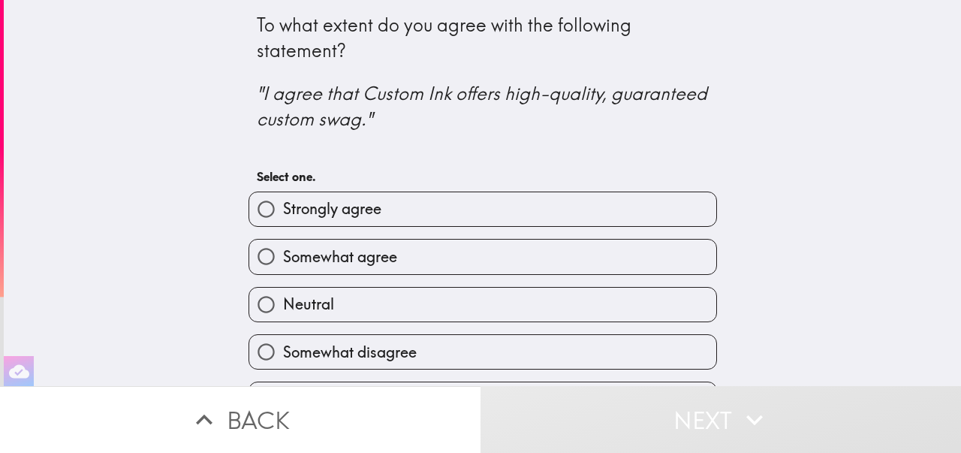
click at [268, 210] on input "Strongly agree" at bounding box center [266, 209] width 34 height 34
radio input "true"
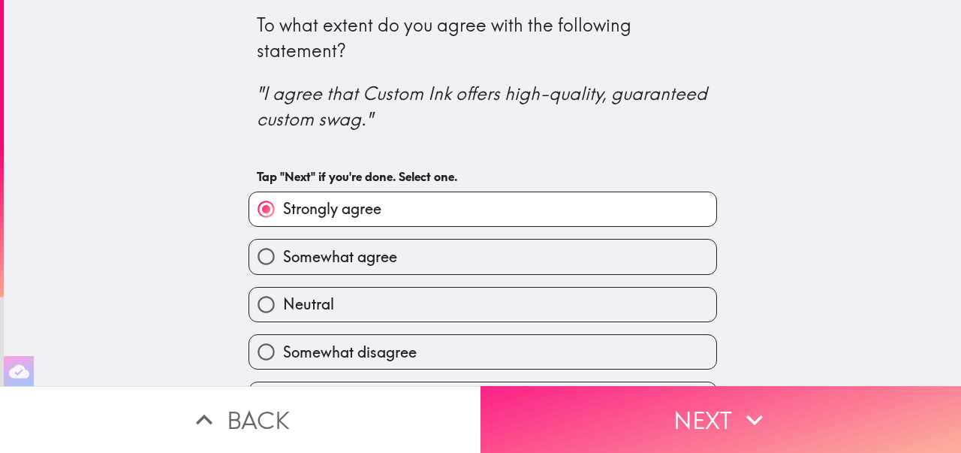
click at [669, 420] on button "Next" at bounding box center [720, 419] width 480 height 67
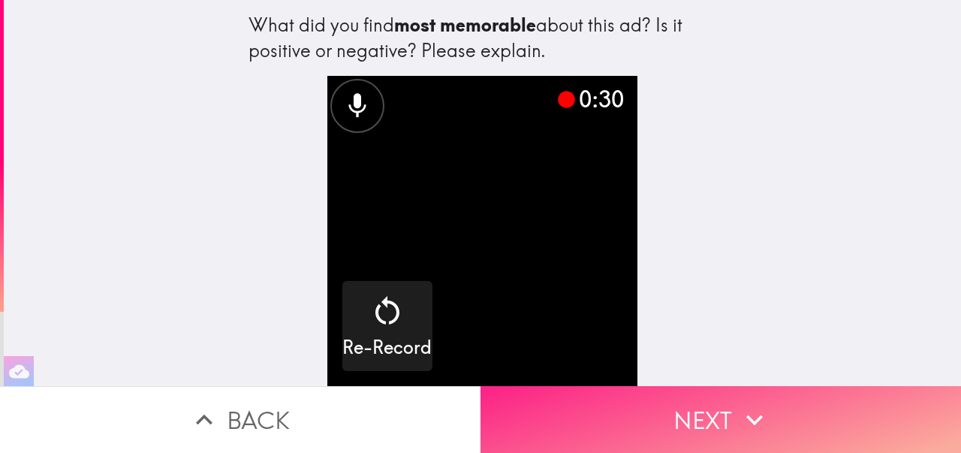
click at [652, 410] on button "Next" at bounding box center [720, 419] width 480 height 67
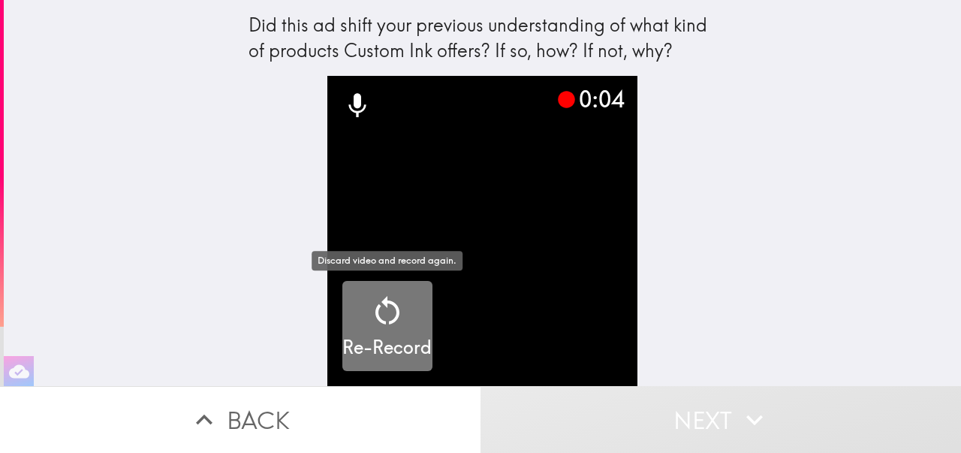
click at [399, 317] on icon "button" at bounding box center [387, 311] width 36 height 36
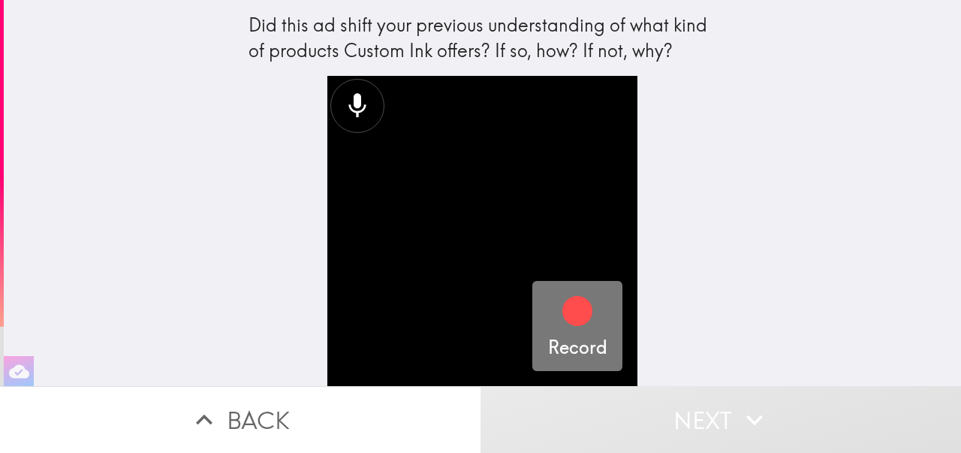
click at [583, 315] on icon "button" at bounding box center [577, 311] width 30 height 30
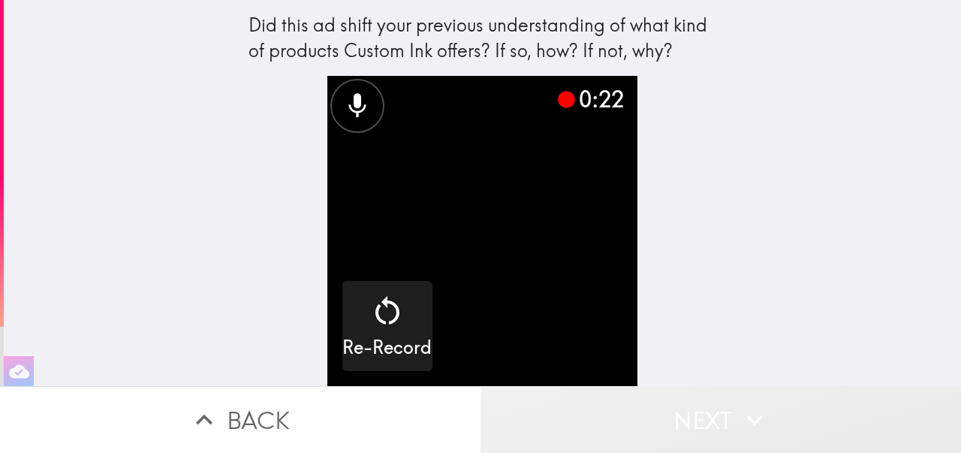
click at [661, 414] on button "Next" at bounding box center [720, 419] width 480 height 67
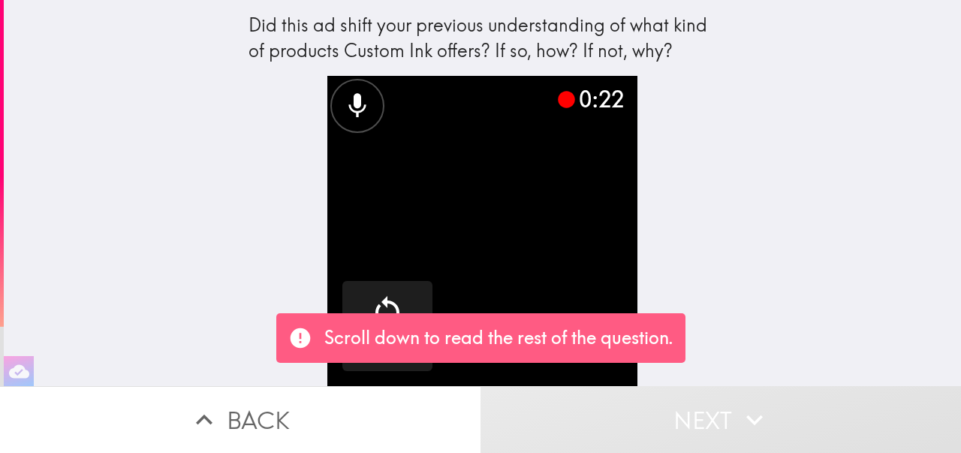
click at [661, 414] on button "Next" at bounding box center [720, 419] width 480 height 67
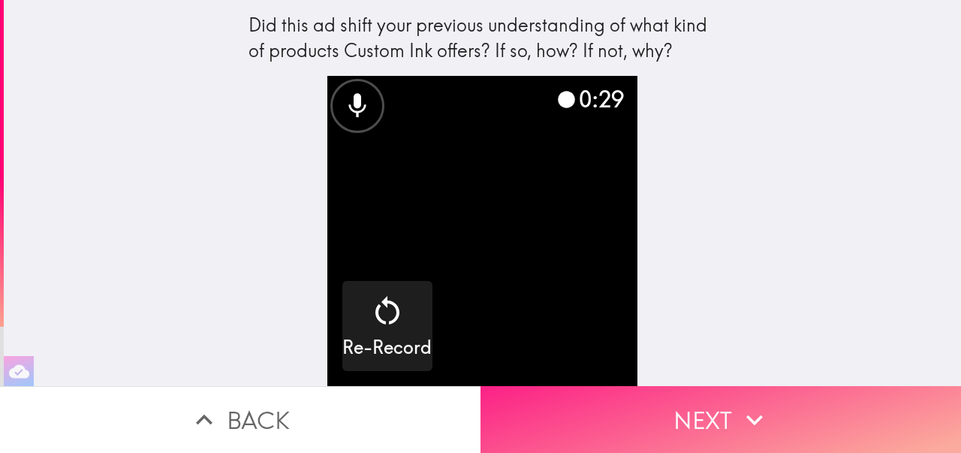
click at [704, 416] on button "Next" at bounding box center [720, 419] width 480 height 67
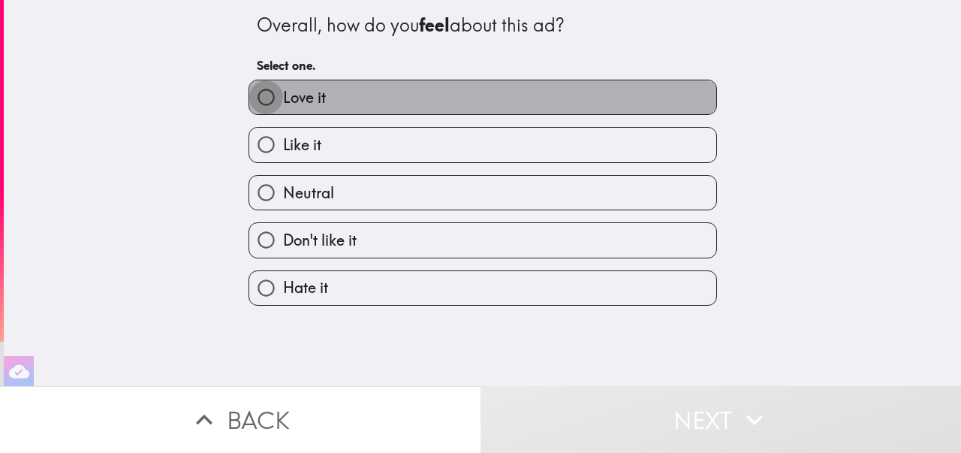
click at [266, 93] on input "Love it" at bounding box center [266, 97] width 34 height 34
radio input "true"
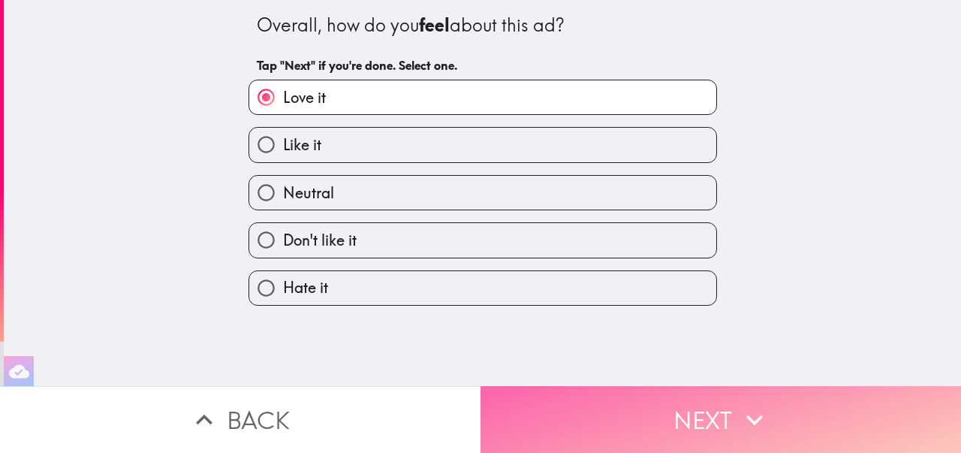
click at [691, 406] on button "Next" at bounding box center [720, 419] width 480 height 67
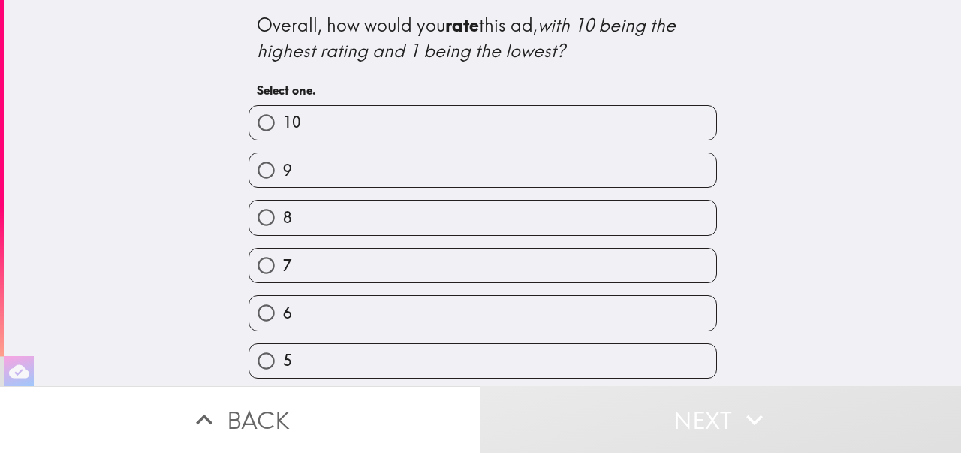
click at [263, 126] on input "10" at bounding box center [266, 123] width 34 height 34
radio input "true"
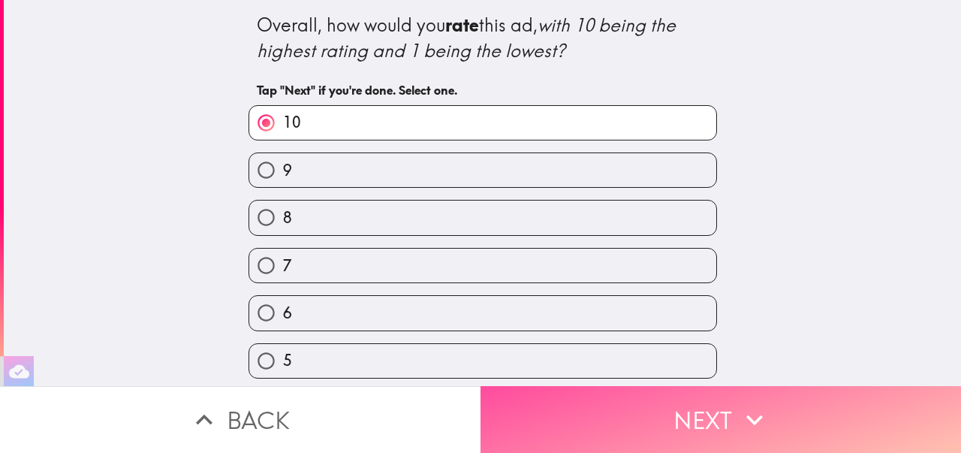
click at [646, 407] on button "Next" at bounding box center [720, 419] width 480 height 67
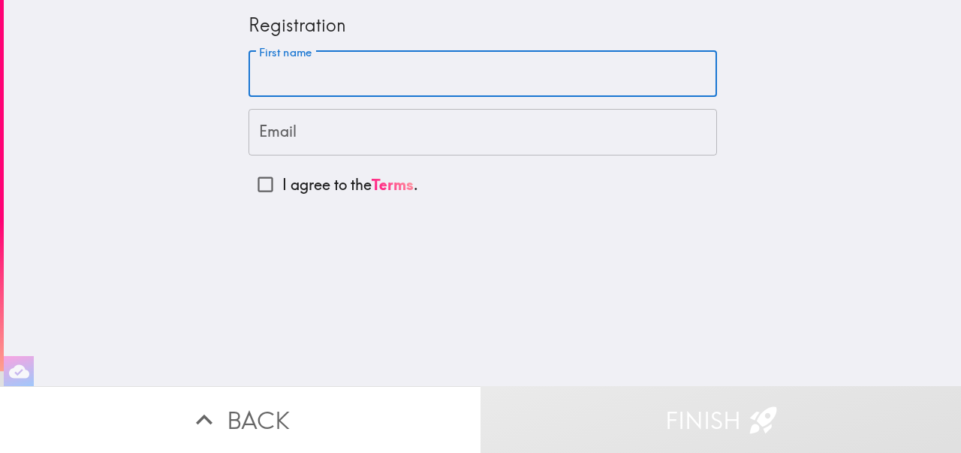
click at [331, 85] on input "First name" at bounding box center [482, 74] width 468 height 47
type input "[PERSON_NAME]"
type input "[EMAIL_ADDRESS][DOMAIN_NAME]"
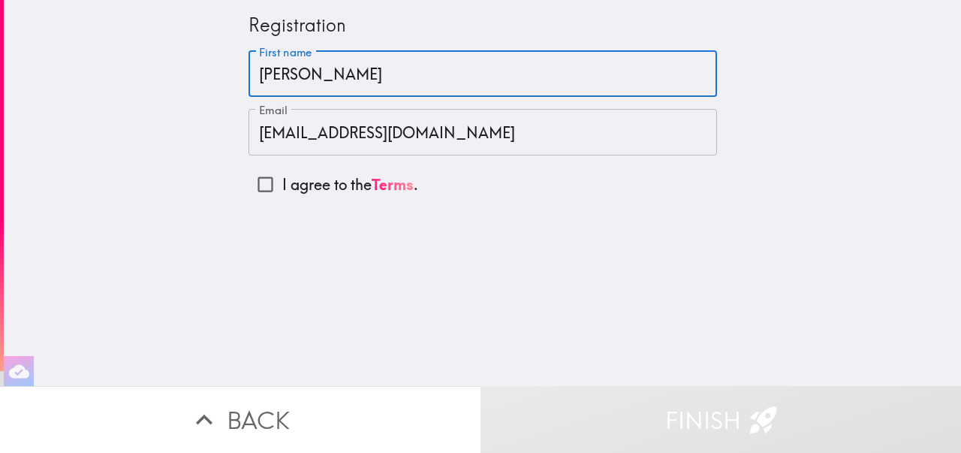
click at [266, 183] on input "I agree to the Terms ." at bounding box center [265, 184] width 34 height 34
checkbox input "true"
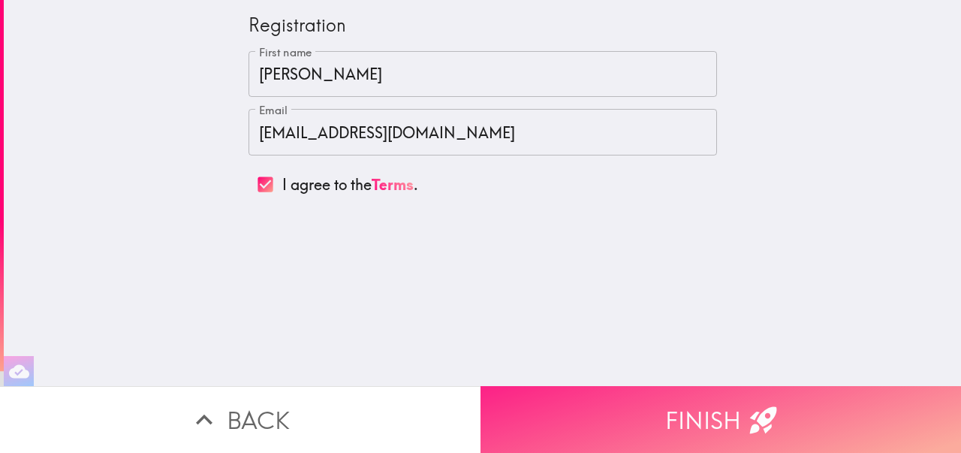
click at [684, 415] on button "Finish" at bounding box center [720, 419] width 480 height 67
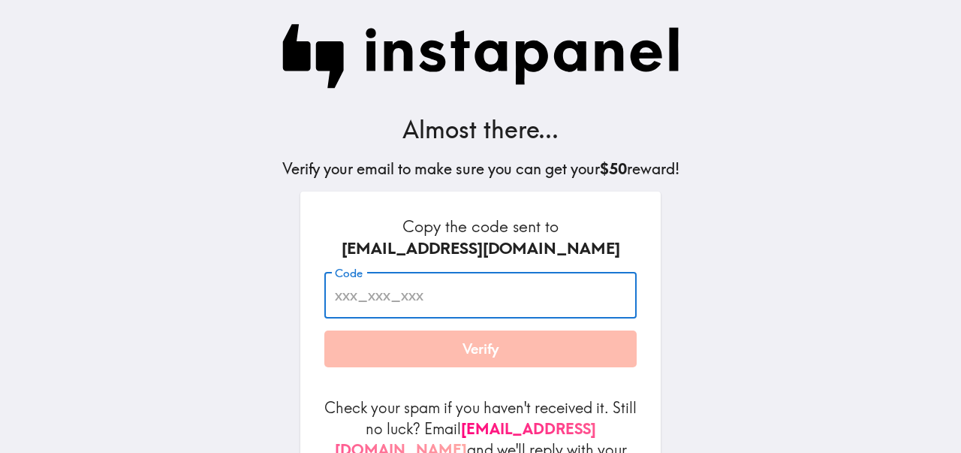
click at [462, 300] on input "Code" at bounding box center [480, 295] width 312 height 47
paste input "edn_j8U_Kk9"
type input "edn_j8U_Kk9"
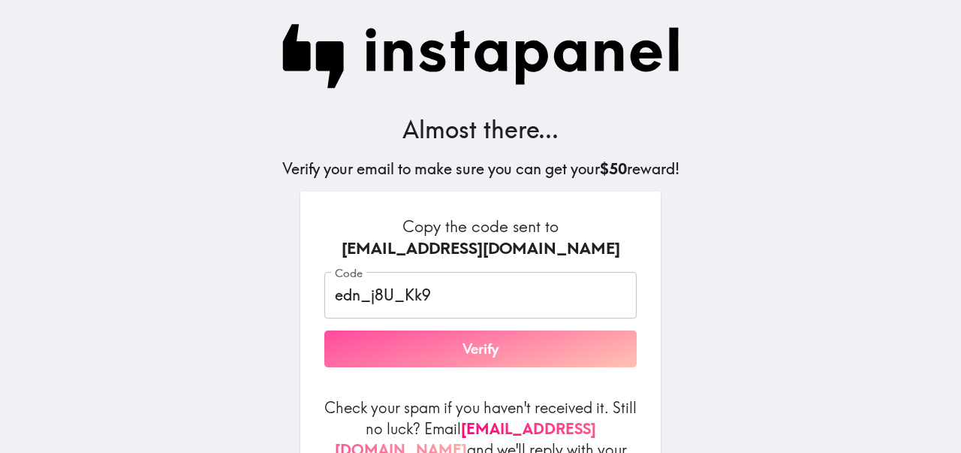
click at [493, 344] on button "Verify" at bounding box center [480, 349] width 312 height 38
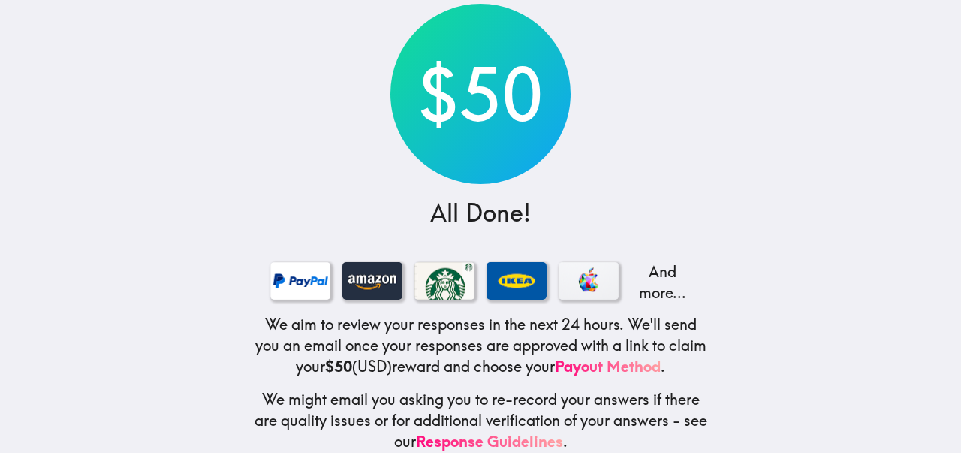
scroll to position [115, 0]
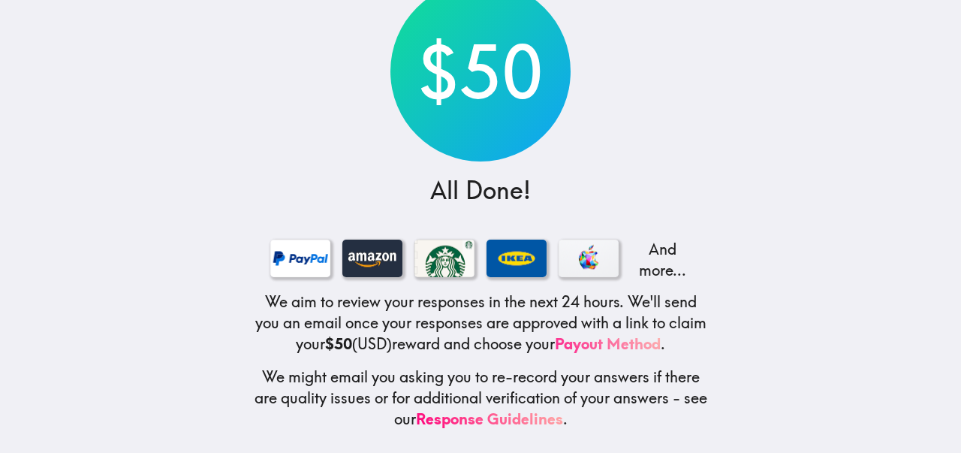
click at [613, 345] on link "Payout Method" at bounding box center [608, 343] width 106 height 19
